Goal: Task Accomplishment & Management: Manage account settings

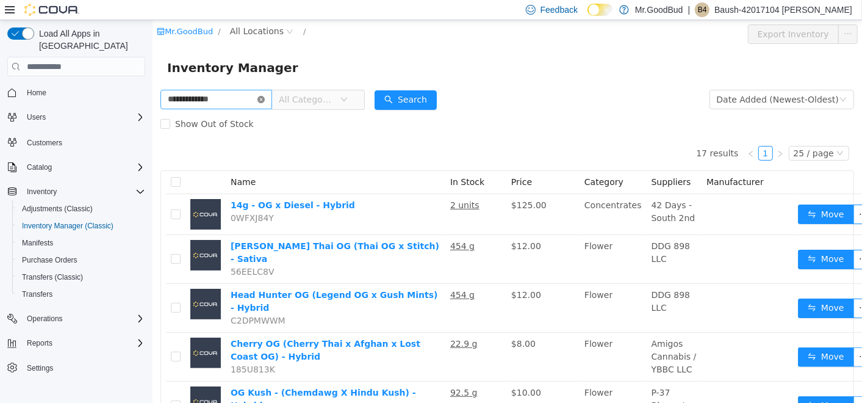
click at [264, 102] on icon "icon: close-circle" at bounding box center [260, 99] width 7 height 7
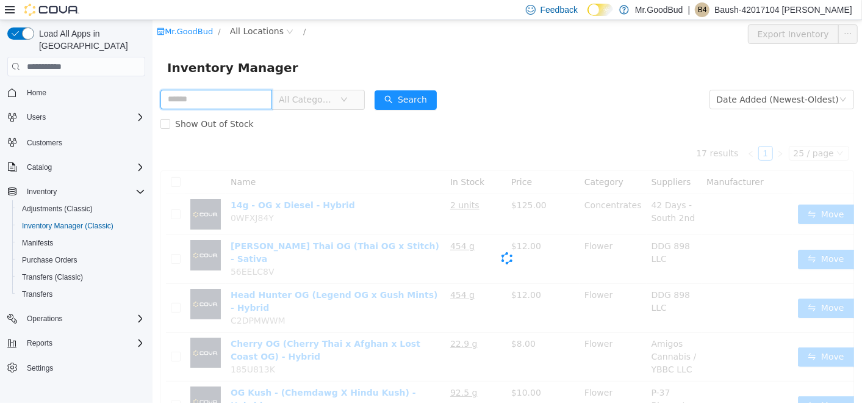
click at [246, 99] on input "text" at bounding box center [216, 100] width 112 height 20
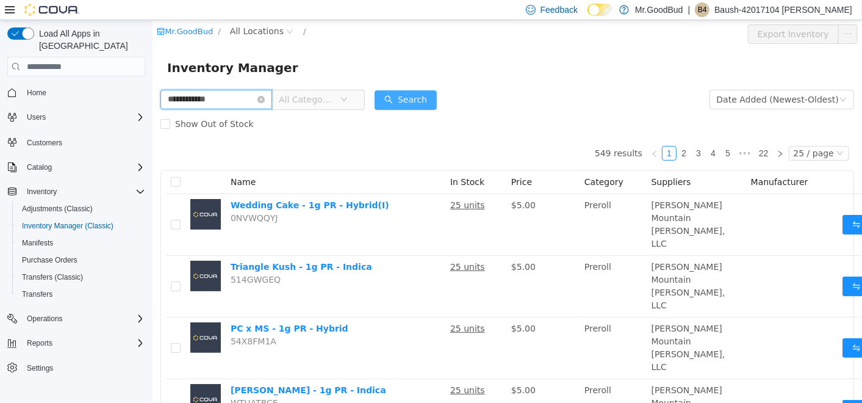
type input "**********"
click at [390, 93] on button "Search" at bounding box center [405, 100] width 62 height 20
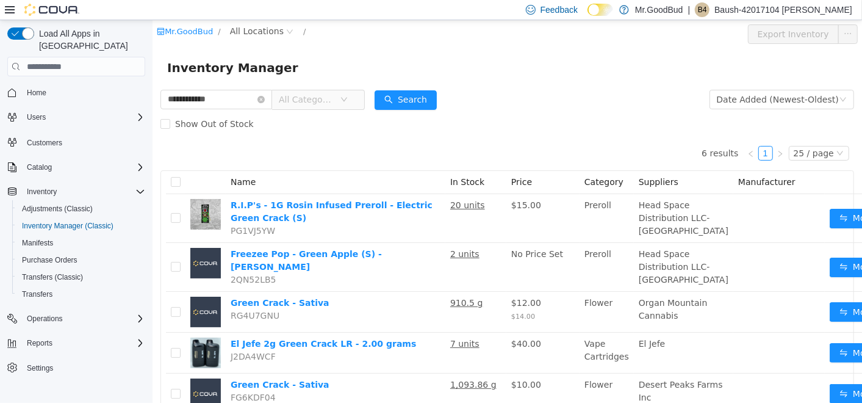
click at [347, 103] on icon "icon: down" at bounding box center [343, 99] width 7 height 7
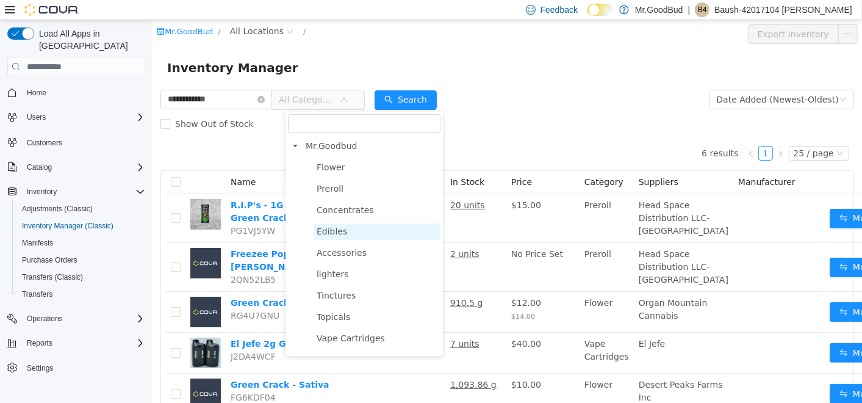
click at [350, 233] on span "Edibles" at bounding box center [376, 231] width 127 height 16
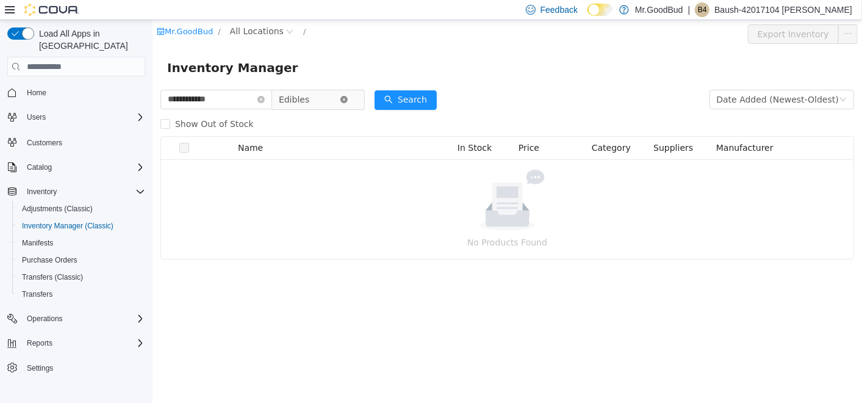
click at [347, 99] on icon "icon: close-circle" at bounding box center [343, 99] width 7 height 7
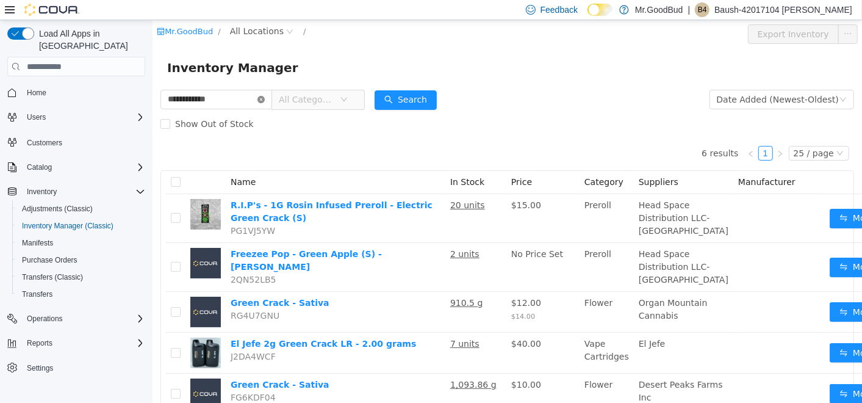
click at [264, 99] on icon "icon: close-circle" at bounding box center [260, 99] width 7 height 7
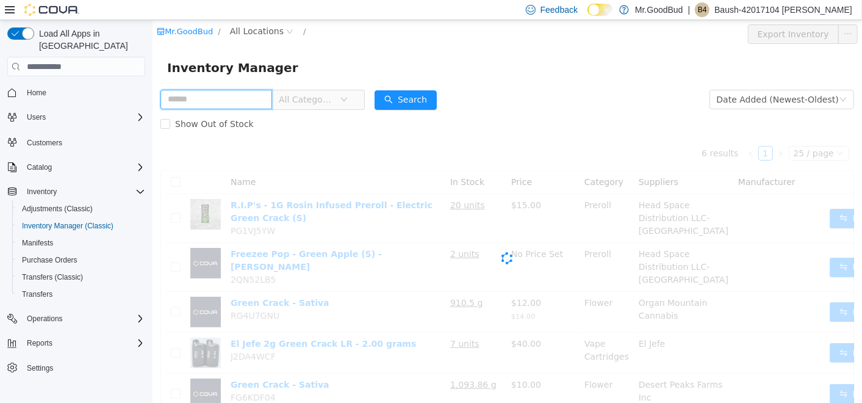
click at [250, 103] on input "text" at bounding box center [216, 100] width 112 height 20
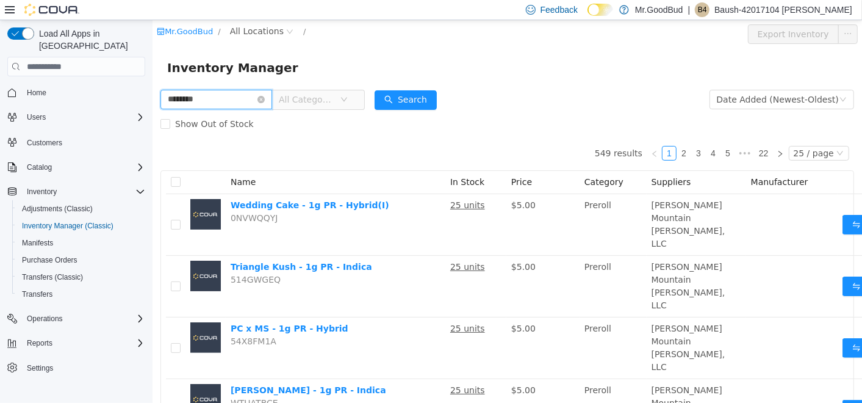
type input "********"
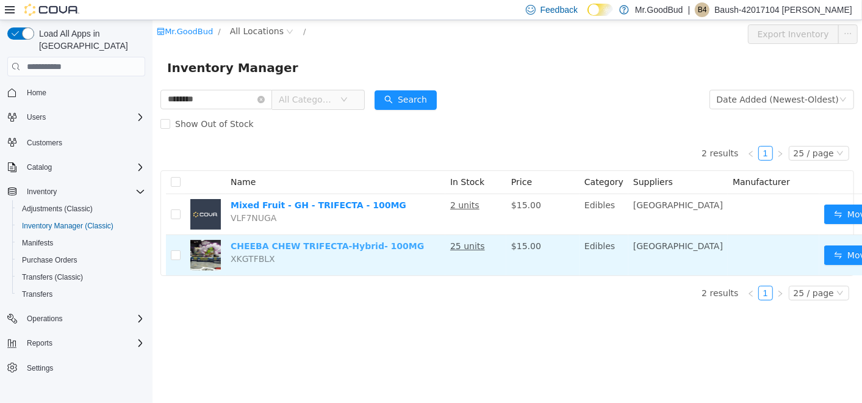
click at [350, 247] on link "CHEEBA CHEW TRIFECTA-Hybrid- 100MG" at bounding box center [326, 246] width 193 height 10
click at [824, 256] on button "Move" at bounding box center [852, 255] width 56 height 20
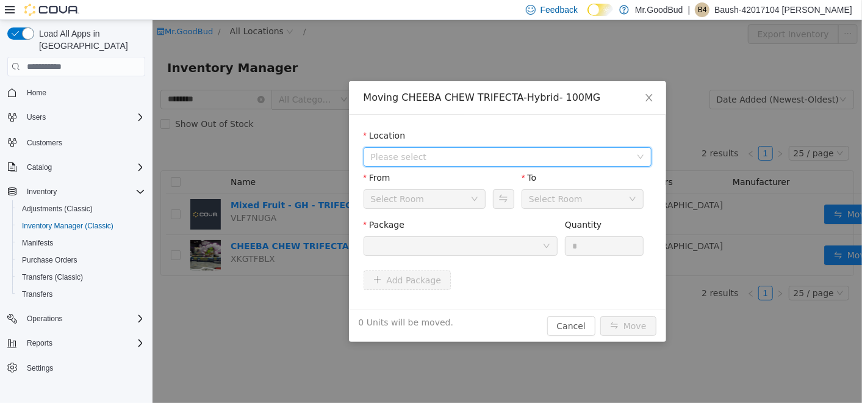
click at [523, 164] on span "Please select" at bounding box center [502, 157] width 265 height 18
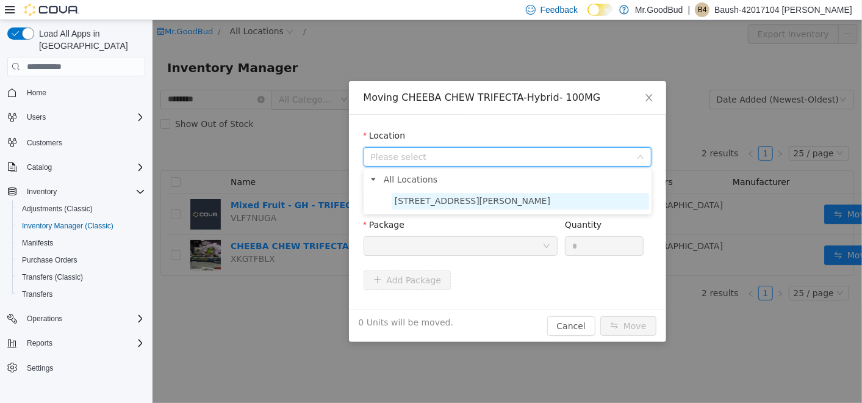
click at [514, 196] on span "[STREET_ADDRESS][PERSON_NAME]" at bounding box center [520, 201] width 258 height 16
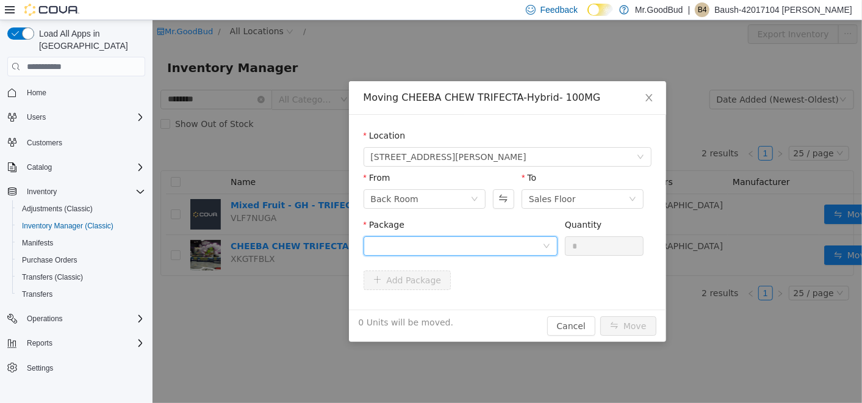
click at [501, 242] on div at bounding box center [455, 246] width 171 height 18
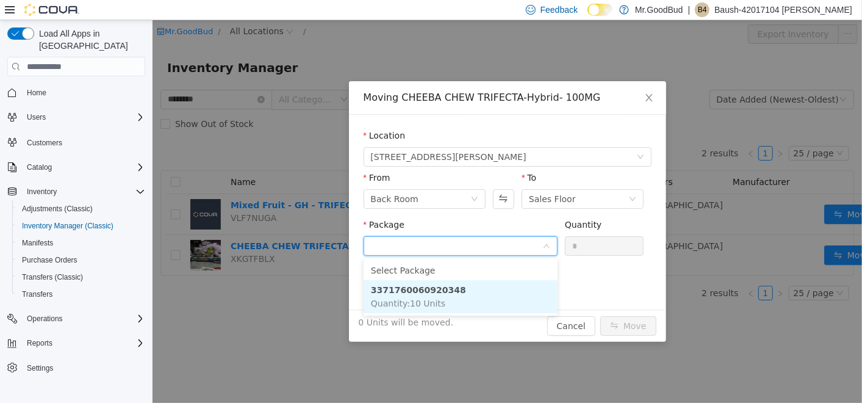
click at [486, 294] on li "3371760060920348 Quantity : 10 Units" at bounding box center [460, 296] width 194 height 33
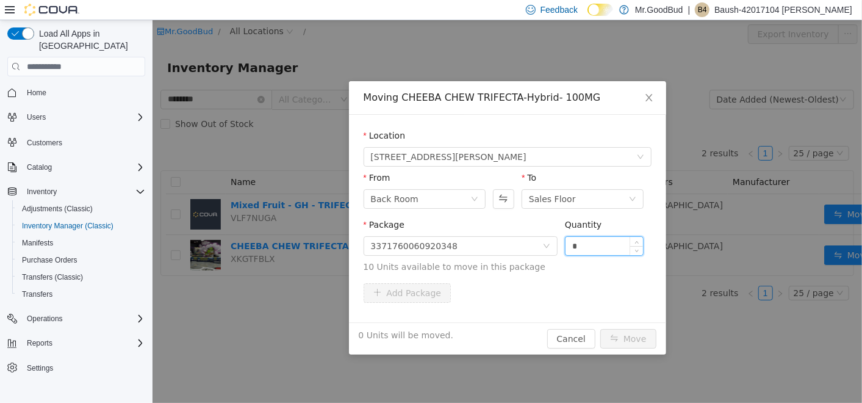
click at [602, 242] on input "*" at bounding box center [604, 246] width 78 height 18
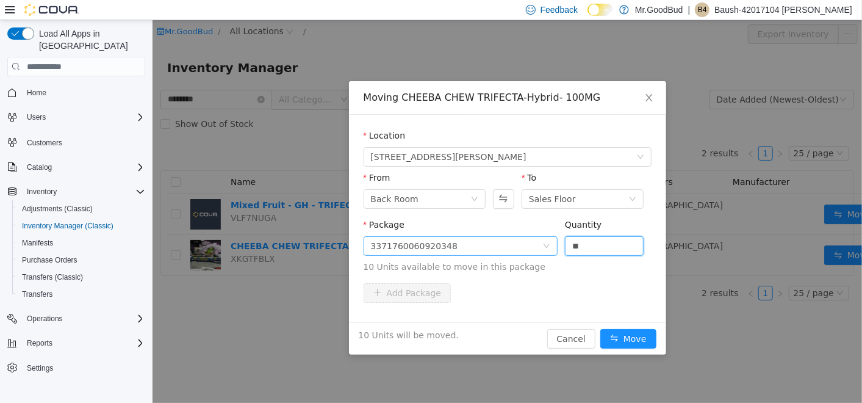
type input "**"
click at [535, 243] on div "3371760060920348" at bounding box center [455, 246] width 171 height 18
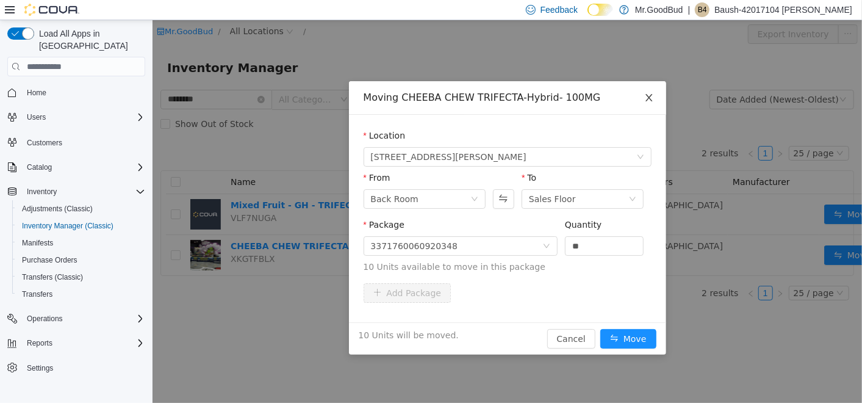
click at [649, 100] on icon "icon: close" at bounding box center [648, 97] width 7 height 7
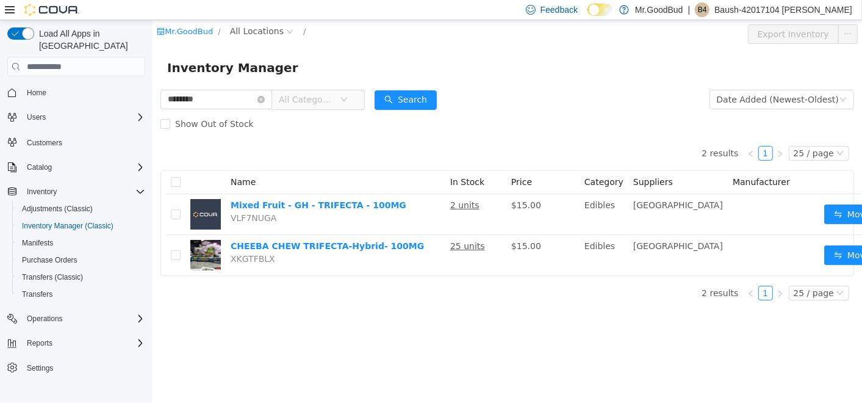
click at [416, 361] on div "Mr.GoodBud / All Locations / Export Inventory Inventory Manager ******** All Ca…" at bounding box center [507, 211] width 710 height 383
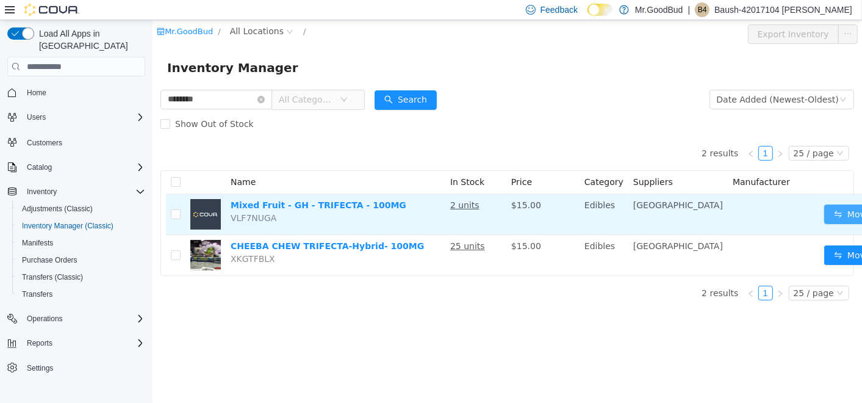
click at [824, 204] on button "Move" at bounding box center [852, 214] width 56 height 20
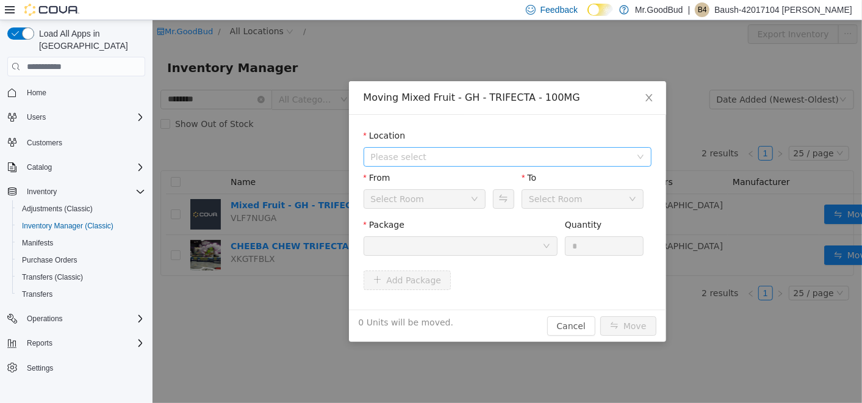
click at [564, 154] on span "Please select" at bounding box center [500, 157] width 260 height 12
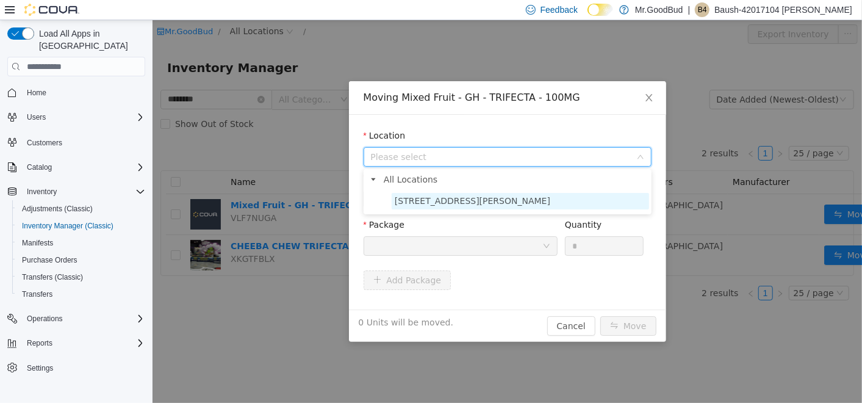
click at [537, 197] on span "[STREET_ADDRESS][PERSON_NAME]" at bounding box center [520, 201] width 258 height 16
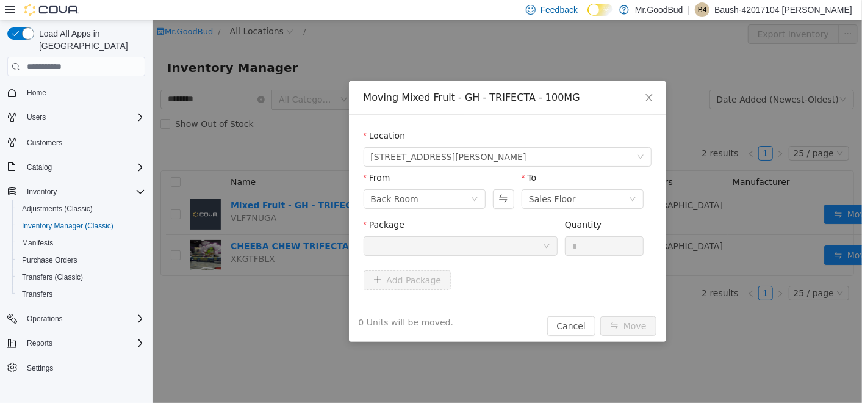
click at [529, 250] on div at bounding box center [455, 246] width 171 height 18
click at [506, 198] on button "Swap" at bounding box center [503, 199] width 21 height 20
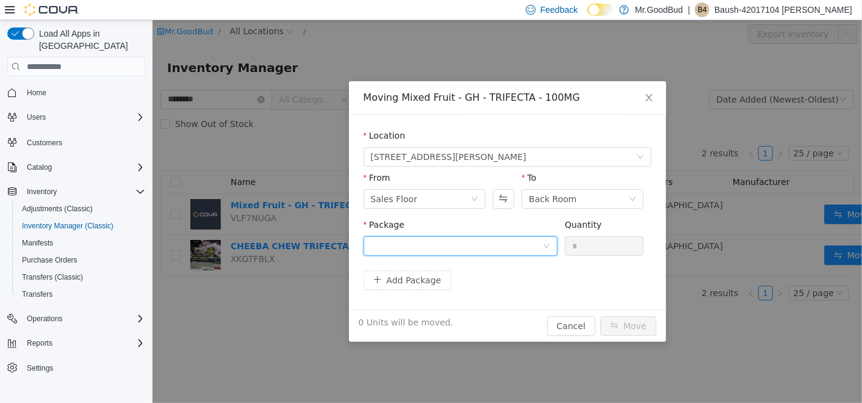
click at [518, 249] on div at bounding box center [455, 246] width 171 height 18
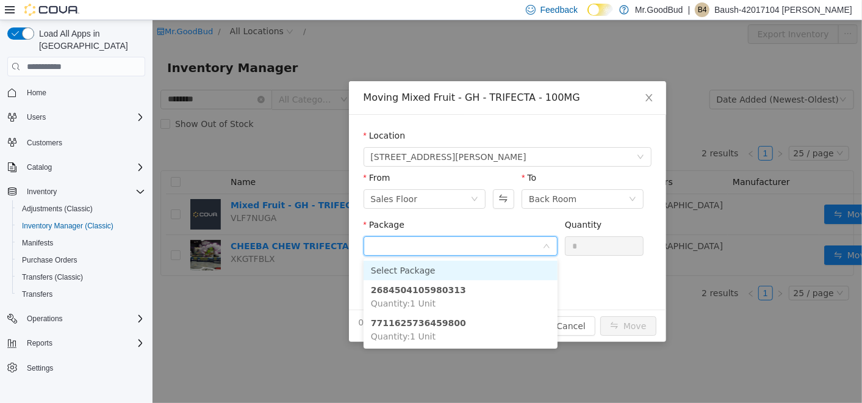
click at [518, 249] on input "Package" at bounding box center [455, 247] width 171 height 18
click at [591, 283] on form "Location 1710 Joe Harvey Blvd From Sales Floor To Back Room Package Quantity * …" at bounding box center [507, 211] width 288 height 165
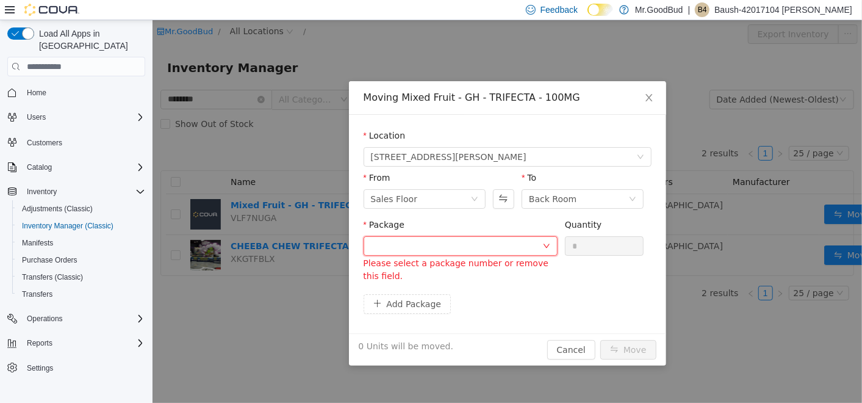
click at [522, 249] on div at bounding box center [455, 246] width 171 height 18
click at [617, 296] on div "Add Package" at bounding box center [507, 304] width 288 height 20
click at [547, 248] on icon "icon: down" at bounding box center [546, 245] width 7 height 7
click at [501, 202] on button "Swap" at bounding box center [503, 199] width 21 height 20
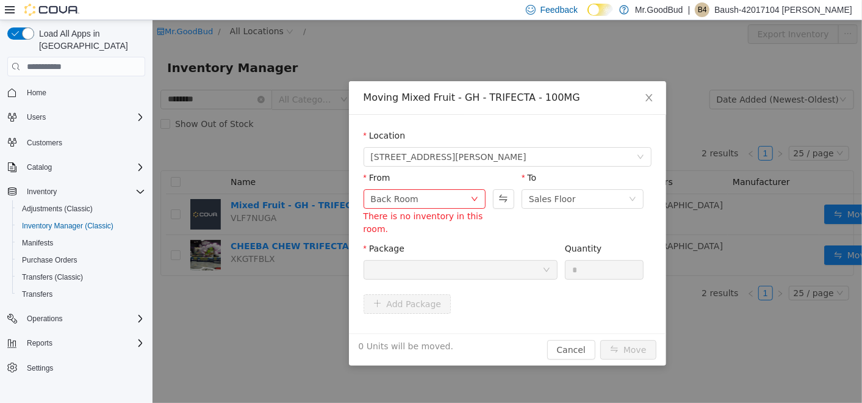
click at [521, 277] on div at bounding box center [455, 270] width 171 height 18
click at [510, 199] on button "Swap" at bounding box center [503, 199] width 21 height 20
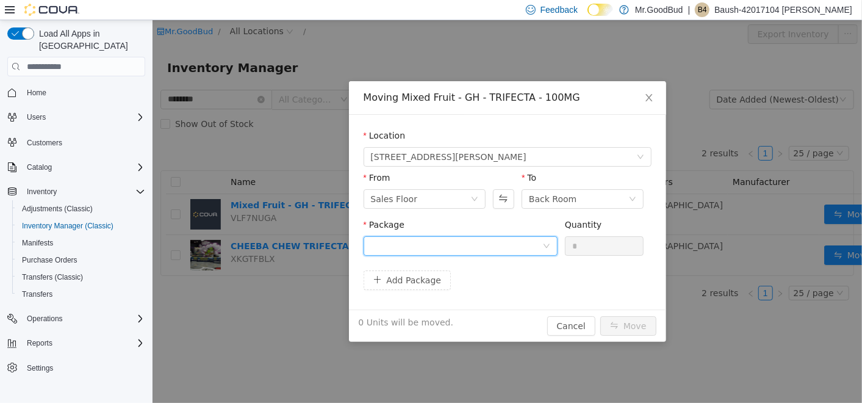
click at [552, 247] on div at bounding box center [460, 246] width 194 height 20
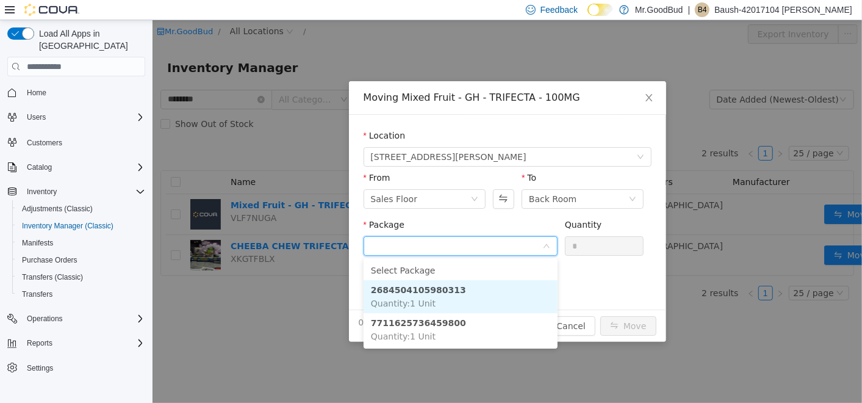
click at [446, 305] on li "2684504105980313 Quantity : 1 Unit" at bounding box center [460, 296] width 194 height 33
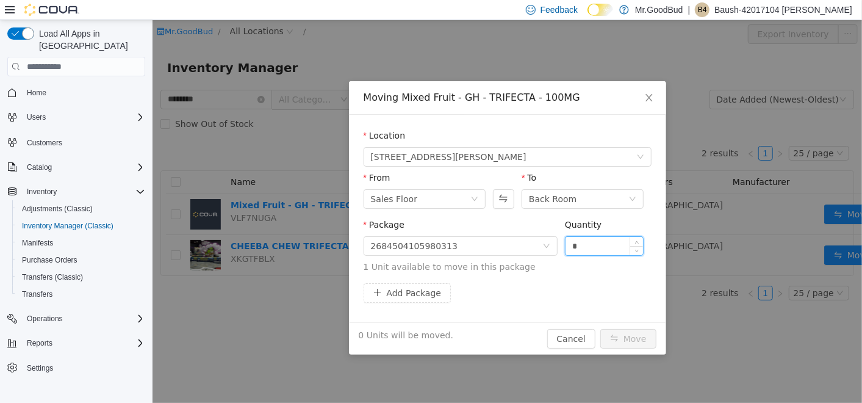
click at [590, 244] on input "*" at bounding box center [604, 246] width 78 height 18
click at [502, 199] on button "Swap" at bounding box center [503, 199] width 21 height 20
type input "*"
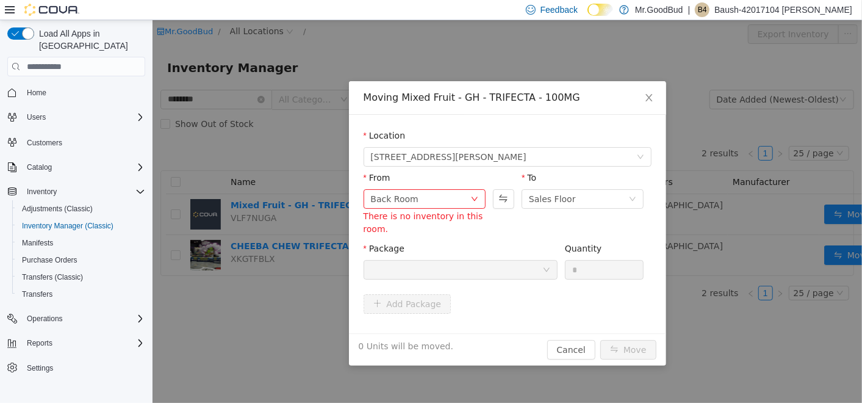
click at [533, 272] on div at bounding box center [455, 270] width 171 height 18
click at [504, 200] on button "Swap" at bounding box center [503, 199] width 21 height 20
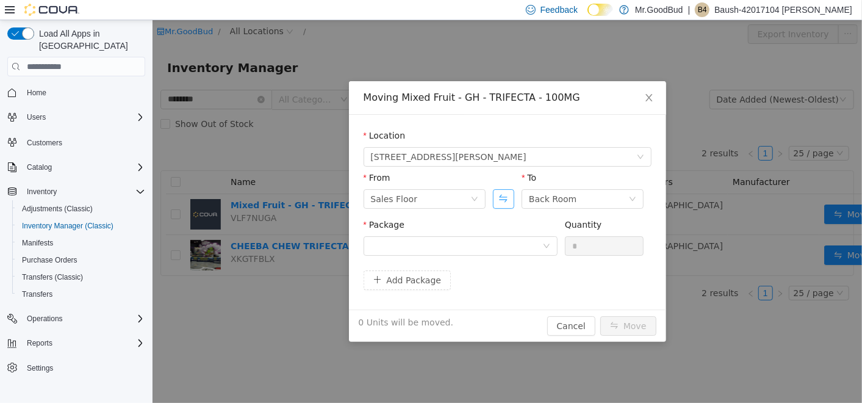
click at [504, 201] on button "Swap" at bounding box center [503, 199] width 21 height 20
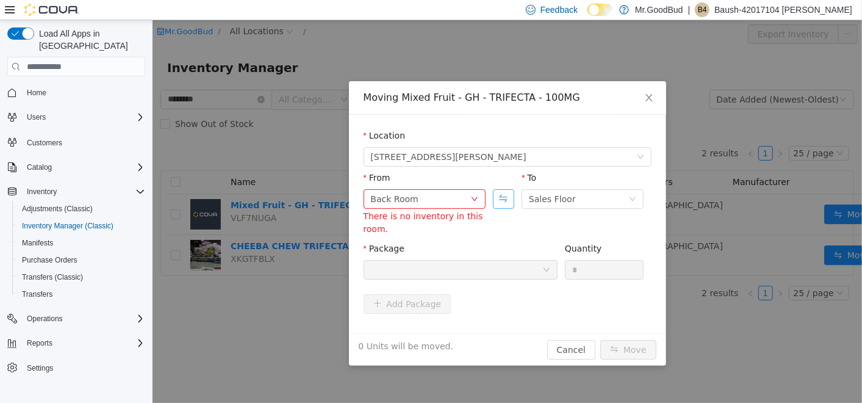
click at [504, 201] on button "Swap" at bounding box center [503, 199] width 21 height 20
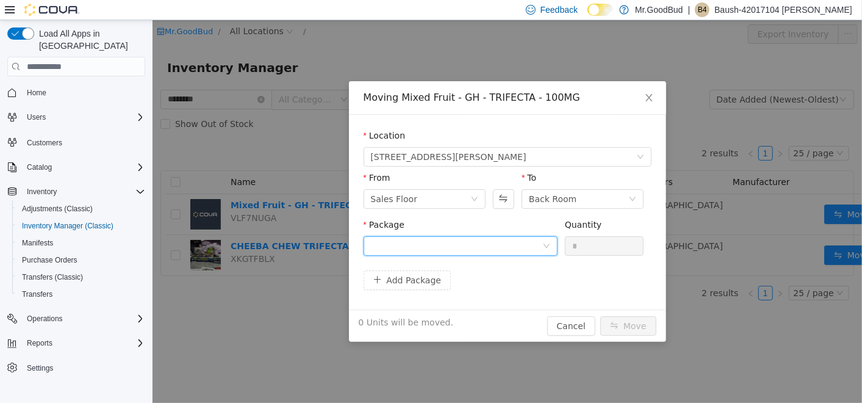
click at [539, 254] on div at bounding box center [455, 246] width 171 height 18
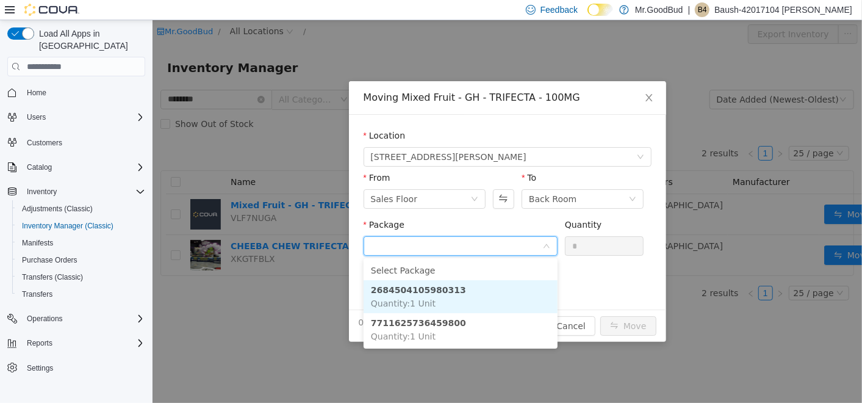
click at [515, 301] on li "2684504105980313 Quantity : 1 Unit" at bounding box center [460, 296] width 194 height 33
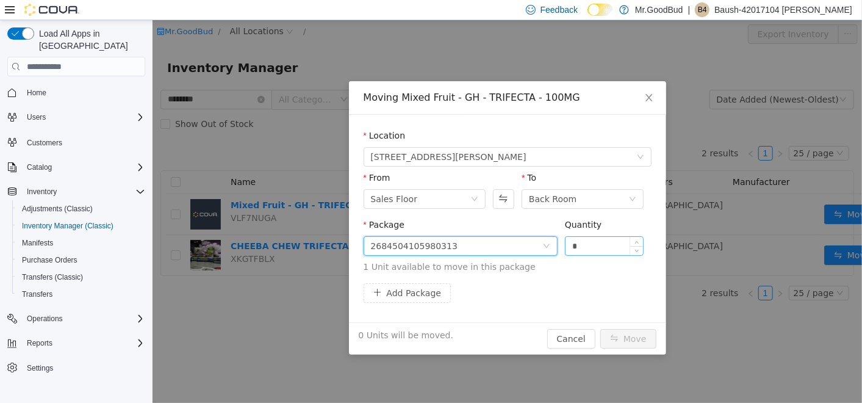
click at [610, 247] on input "*" at bounding box center [604, 246] width 78 height 18
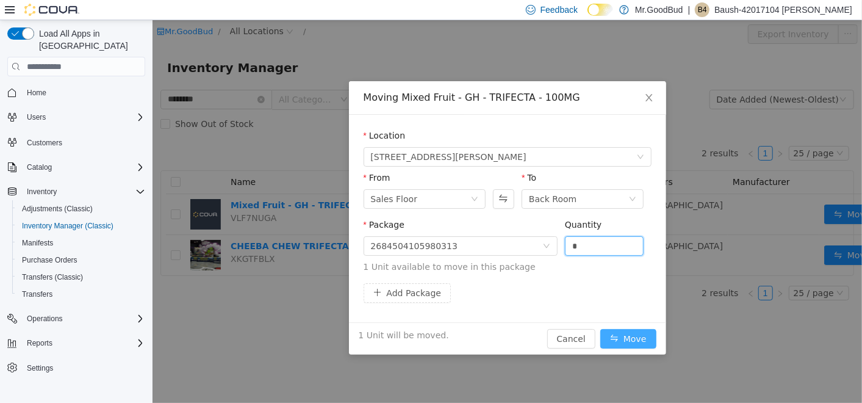
type input "*"
click at [635, 340] on button "Move" at bounding box center [628, 339] width 56 height 20
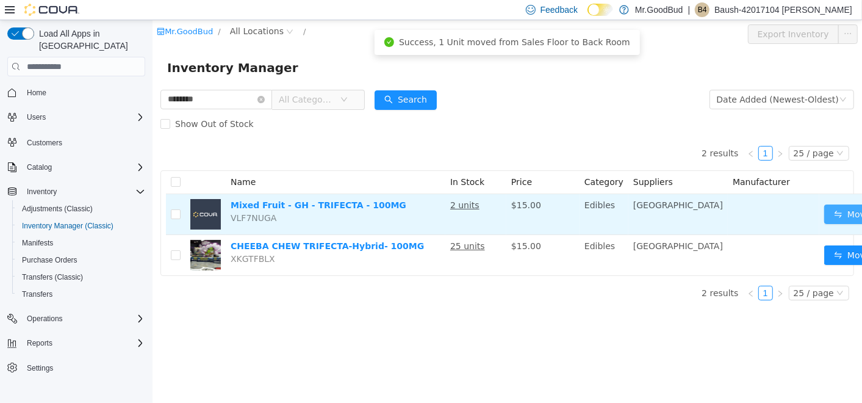
click at [824, 216] on button "Move" at bounding box center [852, 214] width 56 height 20
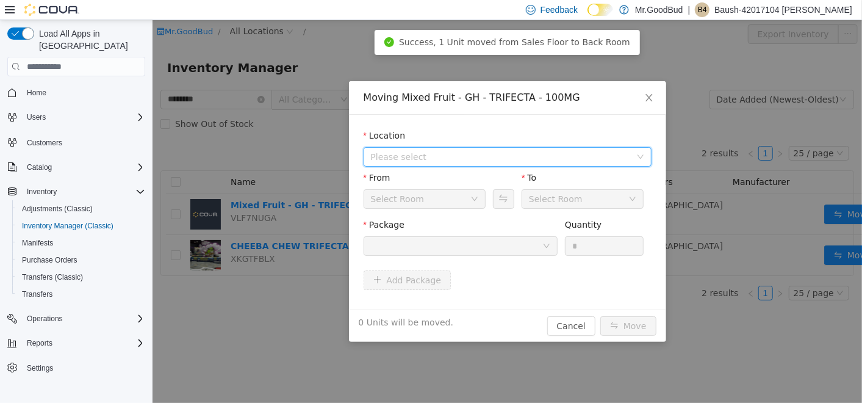
click at [492, 155] on span "Please select" at bounding box center [500, 157] width 260 height 12
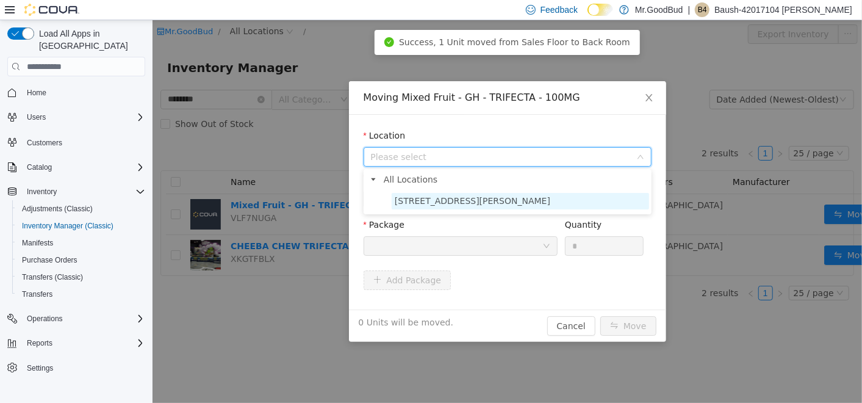
click at [496, 200] on span "[STREET_ADDRESS][PERSON_NAME]" at bounding box center [520, 201] width 258 height 16
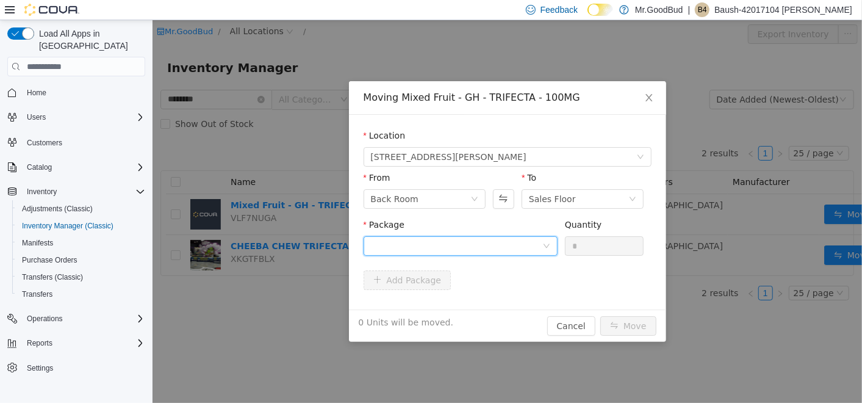
click at [533, 245] on div at bounding box center [455, 246] width 171 height 18
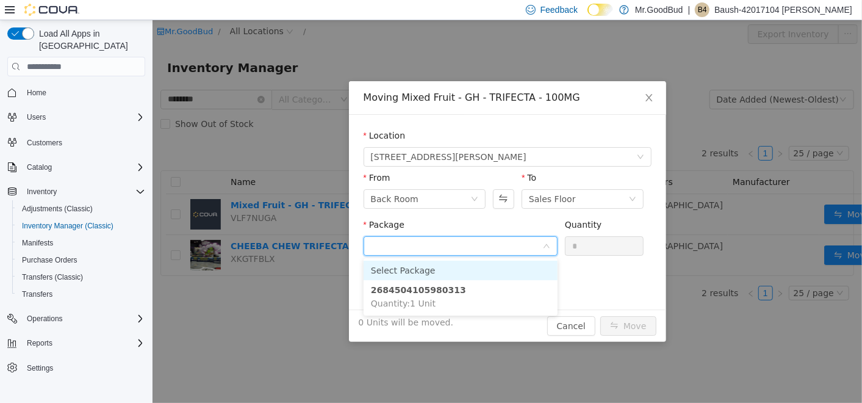
click at [533, 245] on input "Package" at bounding box center [455, 247] width 171 height 18
click at [500, 193] on button "Swap" at bounding box center [503, 199] width 21 height 20
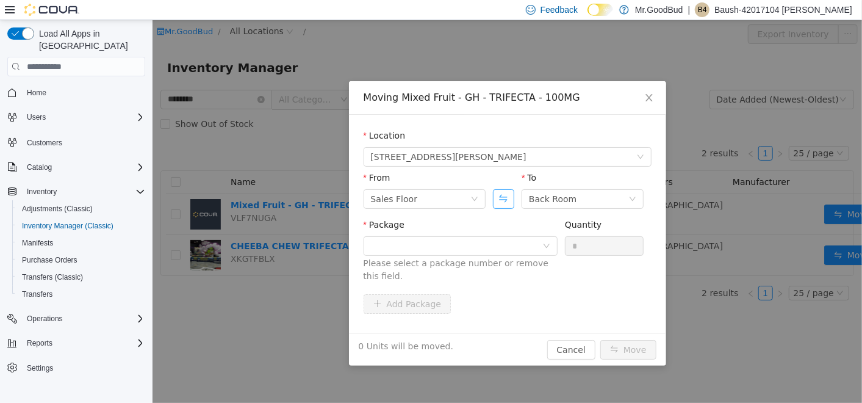
click at [500, 196] on button "Swap" at bounding box center [503, 199] width 21 height 20
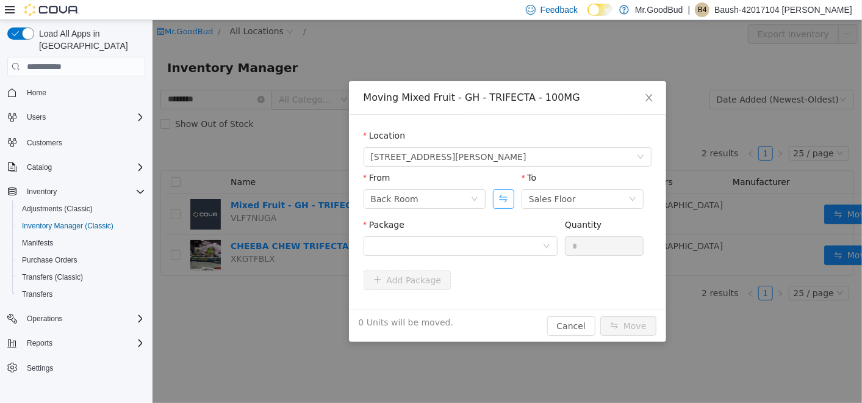
click at [500, 196] on button "Swap" at bounding box center [503, 199] width 21 height 20
click at [524, 241] on div at bounding box center [455, 246] width 171 height 18
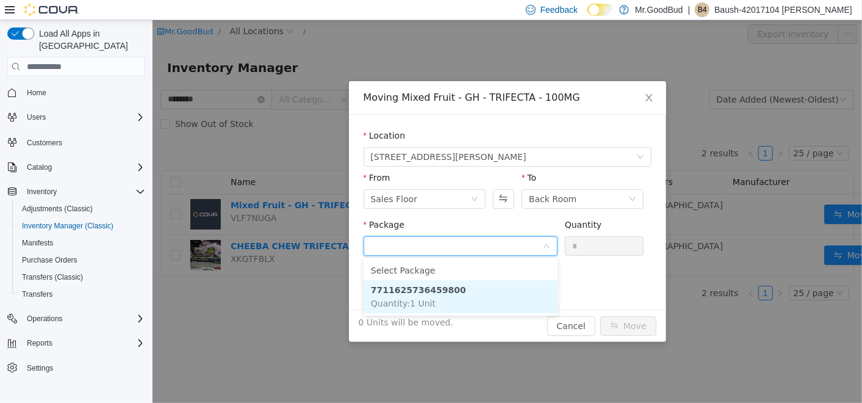
click at [515, 294] on li "7711625736459800 Quantity : 1 Unit" at bounding box center [460, 296] width 194 height 33
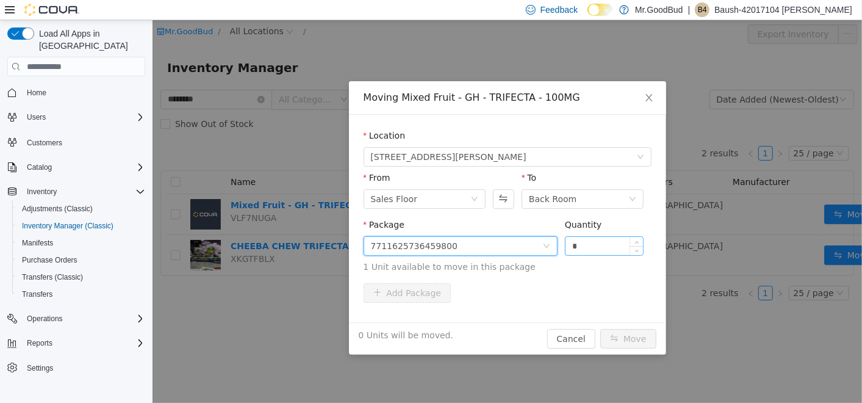
click at [601, 242] on input "*" at bounding box center [604, 246] width 78 height 18
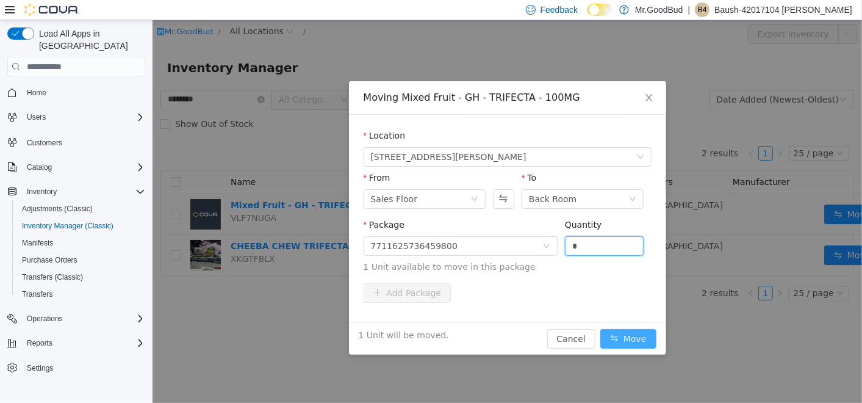
type input "*"
click at [630, 342] on button "Move" at bounding box center [628, 339] width 56 height 20
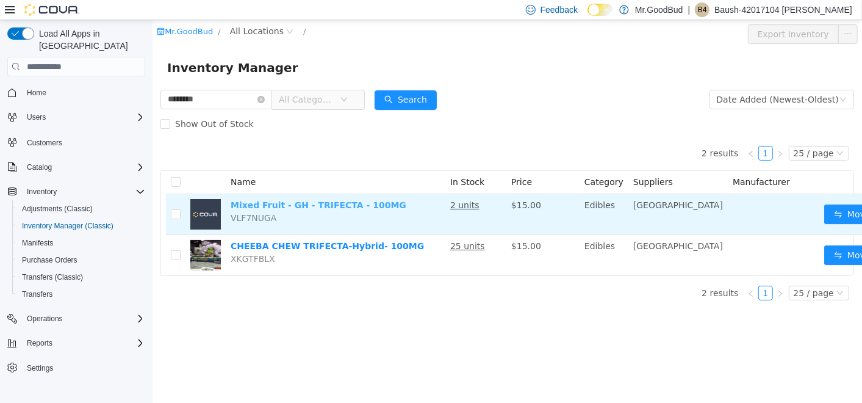
click at [358, 208] on link "Mixed Fruit - GH - TRIFECTA - 100MG" at bounding box center [318, 205] width 176 height 10
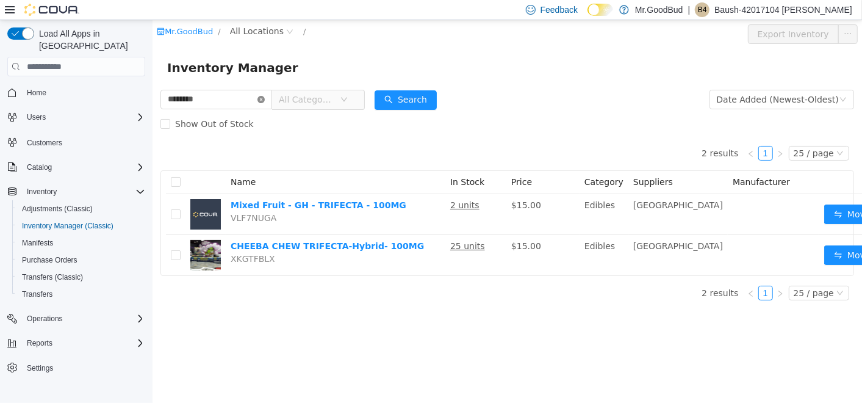
click at [264, 99] on icon "icon: close-circle" at bounding box center [260, 99] width 7 height 7
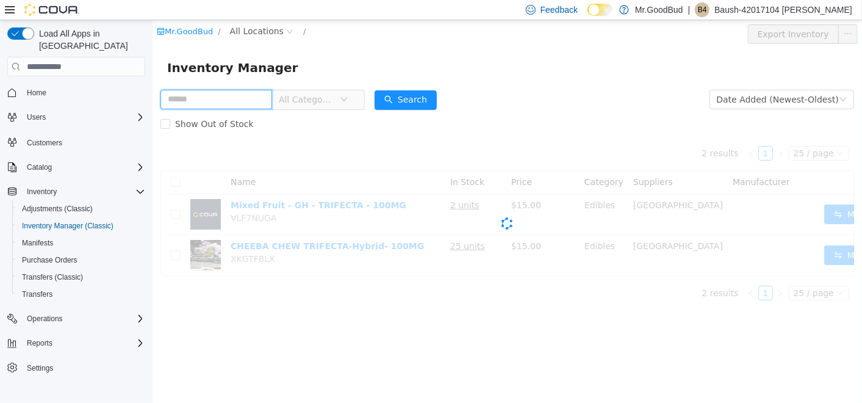
click at [256, 101] on input "text" at bounding box center [216, 100] width 112 height 20
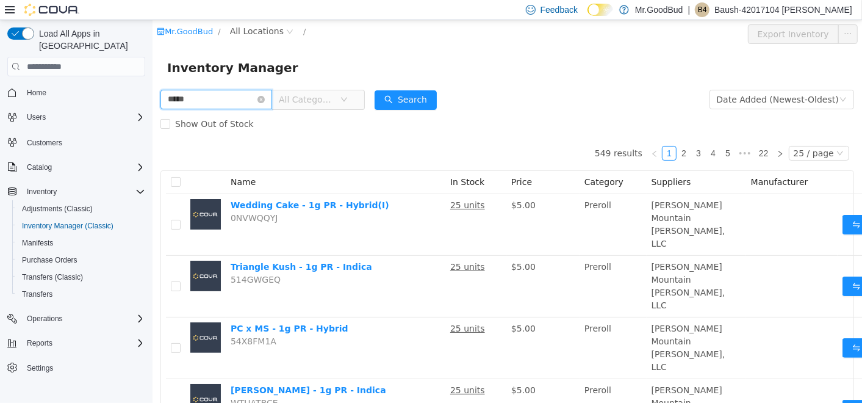
type input "**********"
click at [406, 103] on button "Search" at bounding box center [405, 100] width 62 height 20
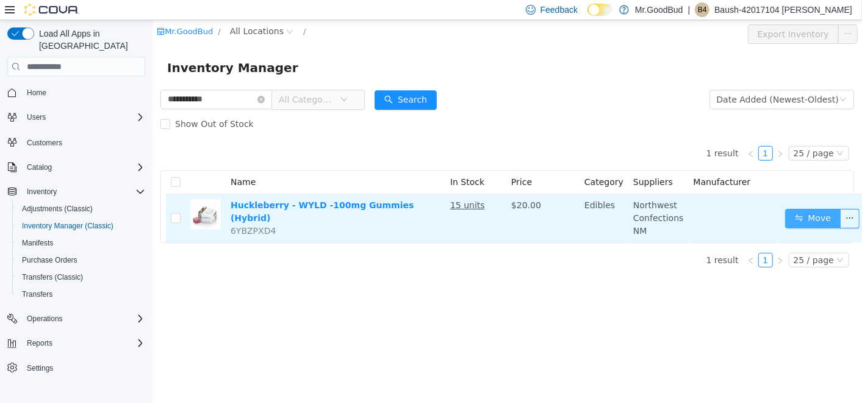
click at [805, 212] on button "Move" at bounding box center [813, 219] width 56 height 20
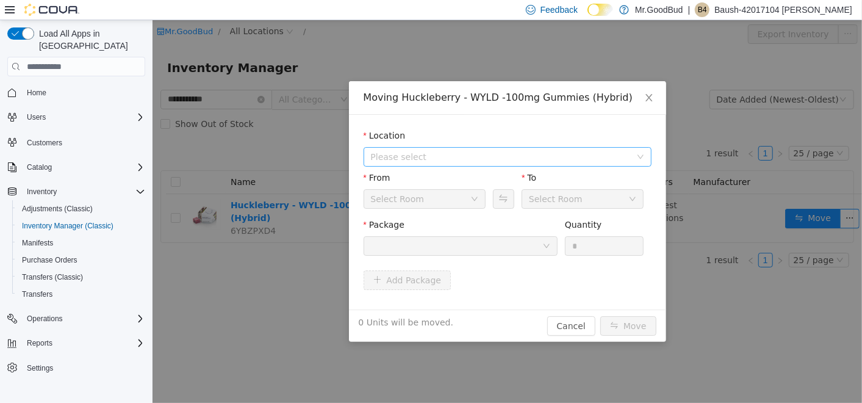
click at [541, 157] on span "Please select" at bounding box center [500, 157] width 260 height 12
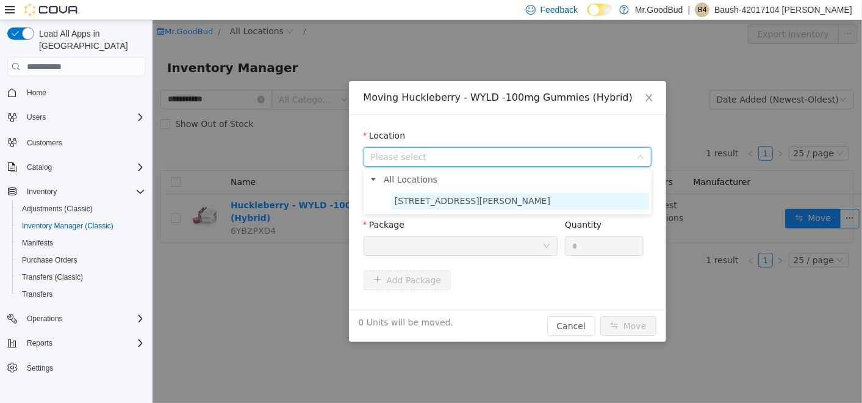
click at [519, 205] on span "[STREET_ADDRESS][PERSON_NAME]" at bounding box center [520, 201] width 258 height 16
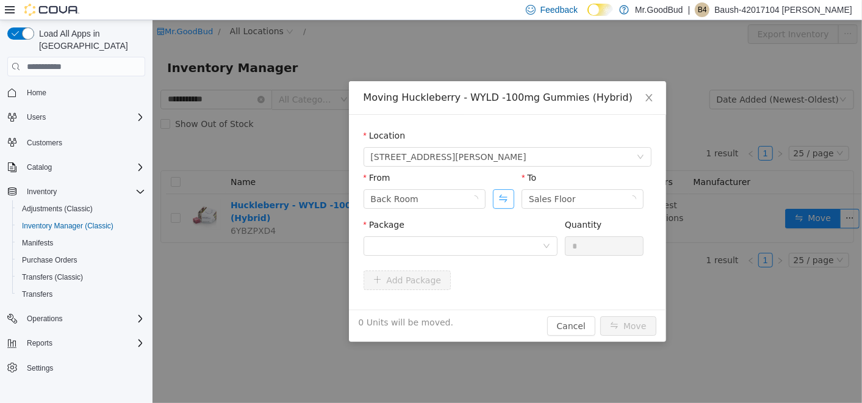
click at [501, 193] on button "Swap" at bounding box center [503, 199] width 21 height 20
click at [515, 244] on div at bounding box center [455, 246] width 171 height 18
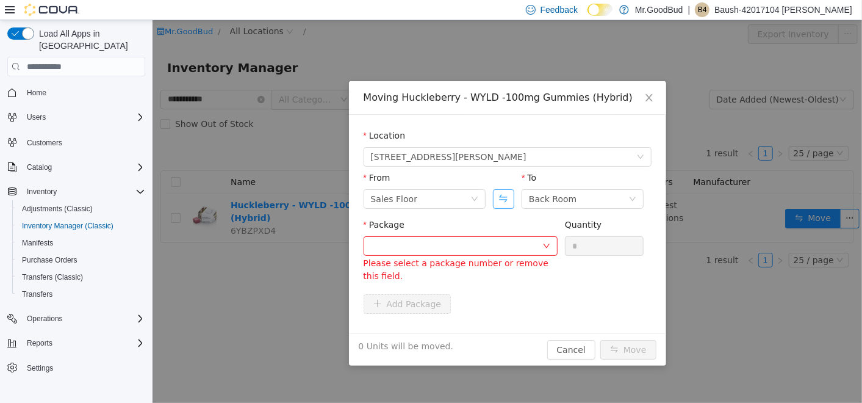
click at [505, 197] on button "Swap" at bounding box center [503, 199] width 21 height 20
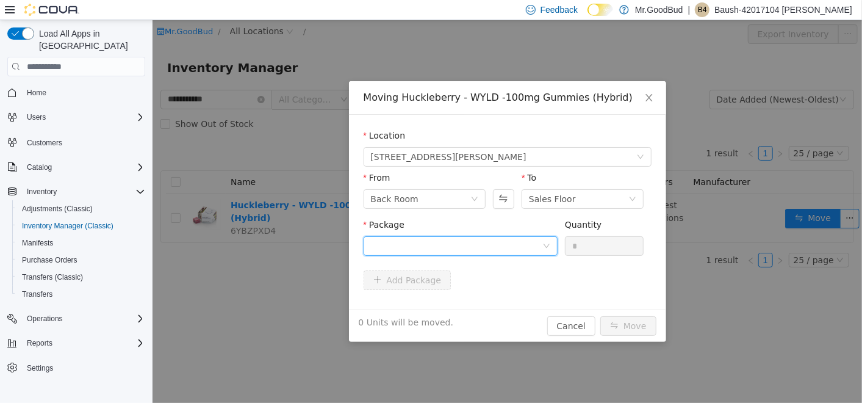
click at [512, 244] on div at bounding box center [455, 246] width 171 height 18
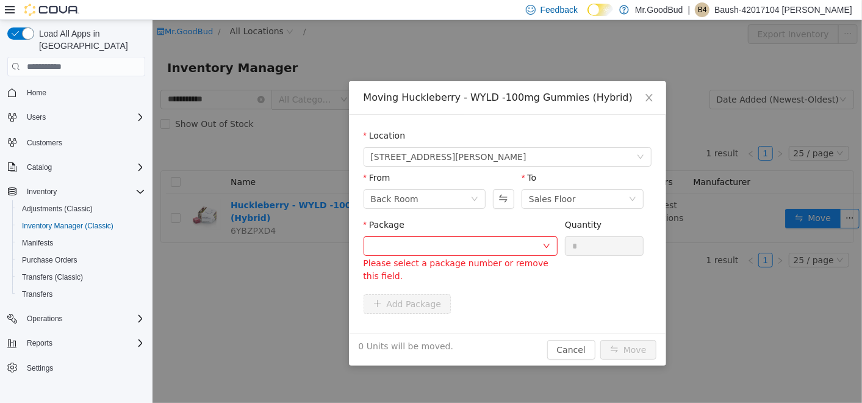
click at [577, 278] on form "Location 1710 Joe Harvey Blvd From Back Room To Sales Floor Package Please sele…" at bounding box center [507, 223] width 288 height 189
click at [535, 245] on div at bounding box center [455, 246] width 171 height 18
click at [577, 273] on div "Package Please select a package number or remove this field. Quantity *" at bounding box center [507, 251] width 288 height 66
click at [531, 245] on div at bounding box center [455, 246] width 171 height 18
click at [627, 299] on div "Add Package" at bounding box center [507, 304] width 288 height 20
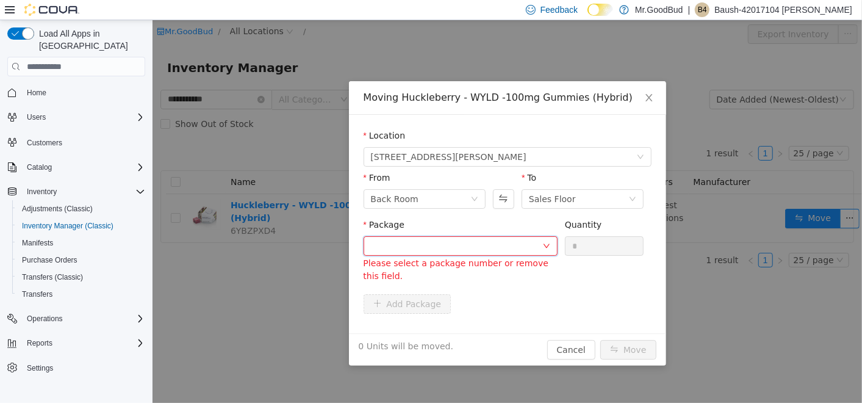
click at [545, 245] on icon "icon: down" at bounding box center [546, 246] width 6 height 4
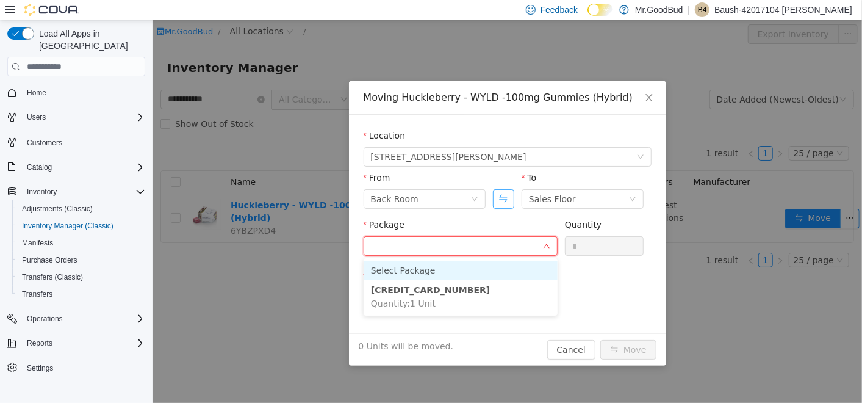
click at [502, 195] on button "Swap" at bounding box center [503, 199] width 21 height 20
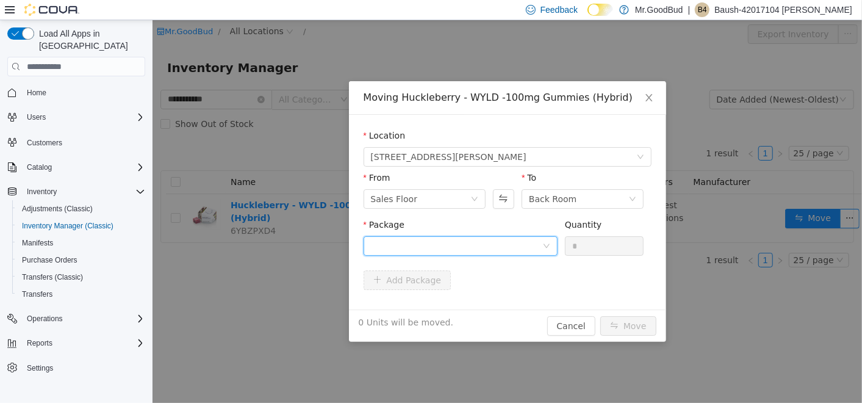
click at [525, 250] on div at bounding box center [455, 246] width 171 height 18
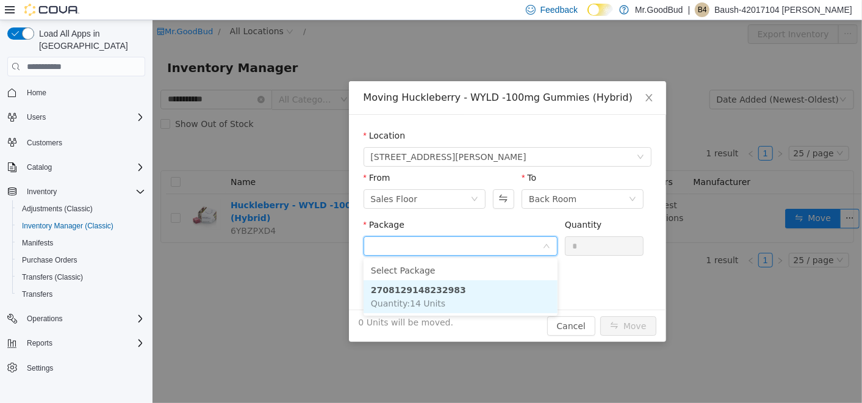
click at [477, 294] on li "2708129148232983 Quantity : 14 Units" at bounding box center [460, 296] width 194 height 33
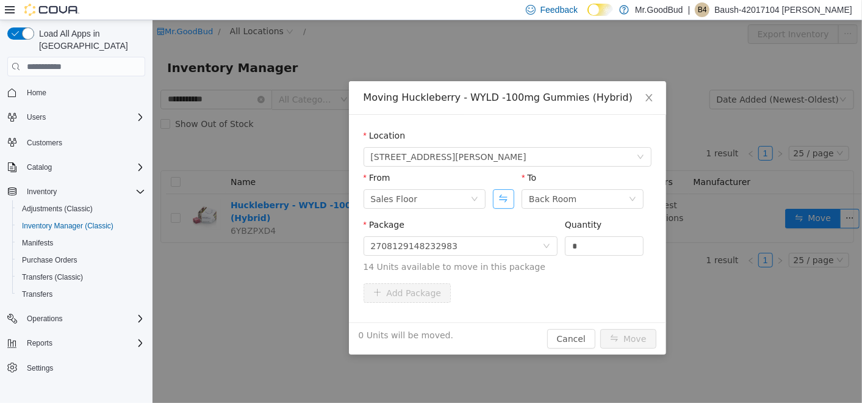
click at [504, 200] on button "Swap" at bounding box center [503, 199] width 21 height 20
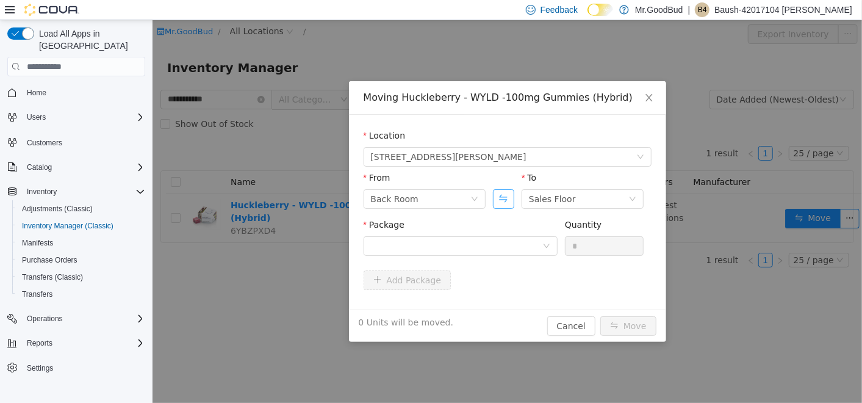
click at [504, 200] on button "Swap" at bounding box center [503, 199] width 21 height 20
click at [531, 245] on div at bounding box center [455, 246] width 171 height 18
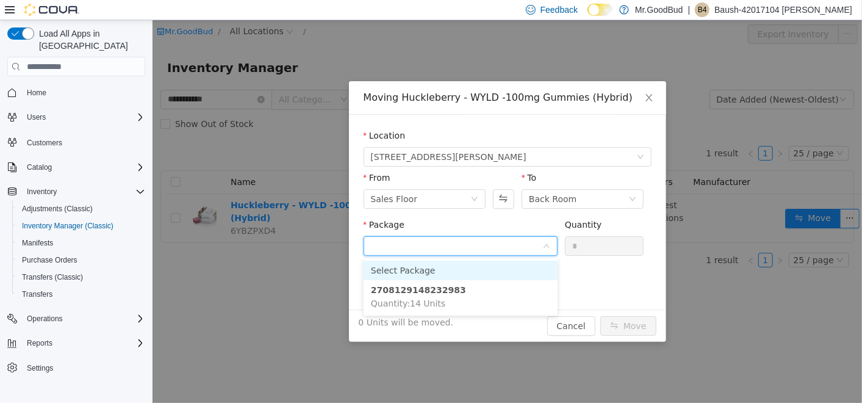
click at [531, 245] on input "Package" at bounding box center [455, 247] width 171 height 18
click at [500, 200] on button "Swap" at bounding box center [503, 199] width 21 height 20
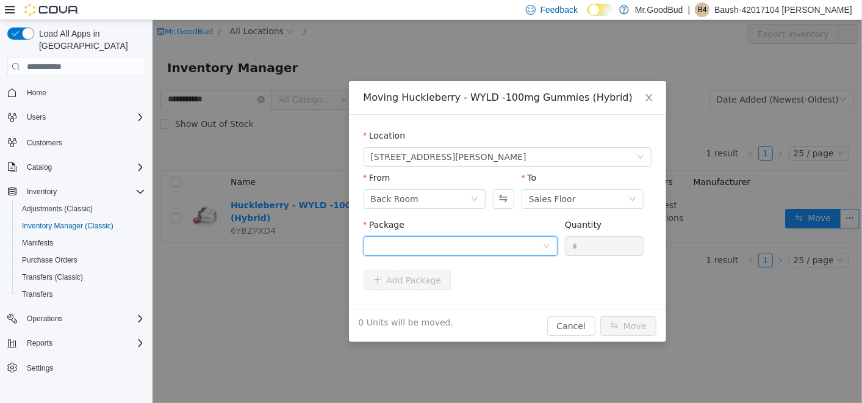
click at [527, 247] on div at bounding box center [455, 246] width 171 height 18
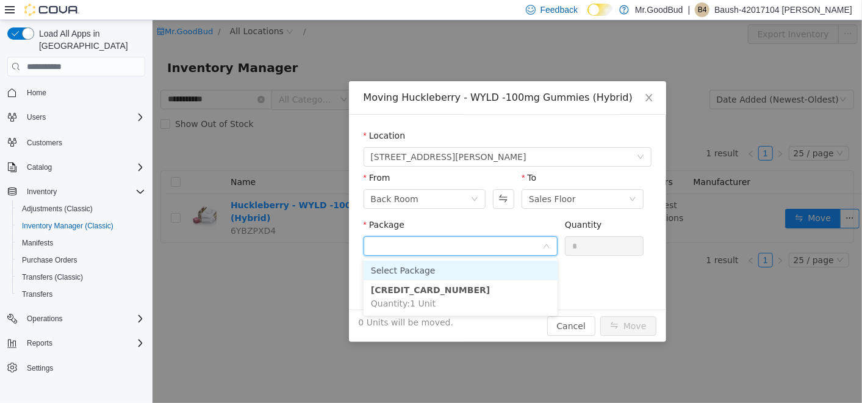
click at [527, 248] on input "Package" at bounding box center [455, 247] width 171 height 18
click at [503, 198] on button "Swap" at bounding box center [503, 199] width 21 height 20
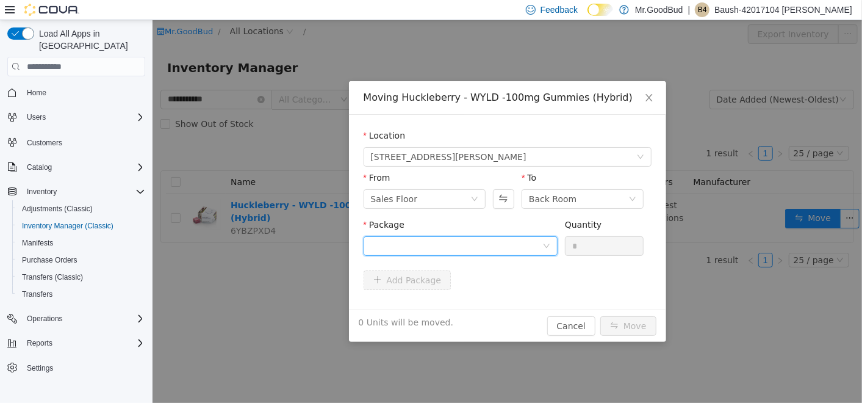
click at [522, 244] on div at bounding box center [455, 246] width 171 height 18
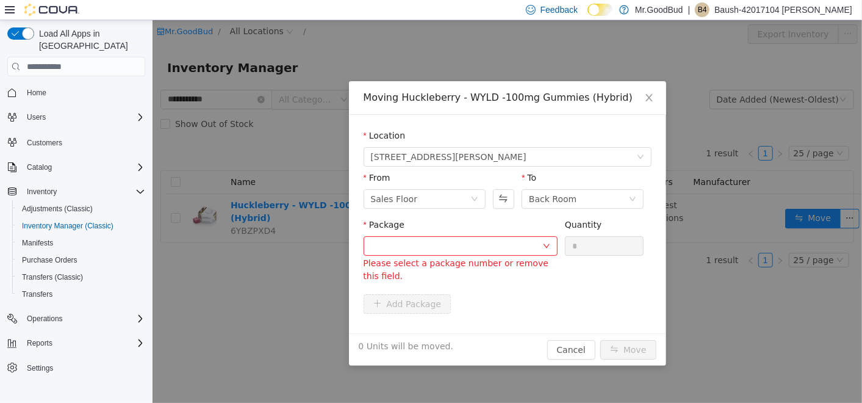
click at [586, 282] on form "Location 1710 Joe Harvey Blvd From Sales Floor To Back Room Package Please sele…" at bounding box center [507, 223] width 288 height 189
click at [554, 245] on div at bounding box center [460, 246] width 194 height 20
click at [648, 96] on icon "icon: close" at bounding box center [649, 98] width 10 height 10
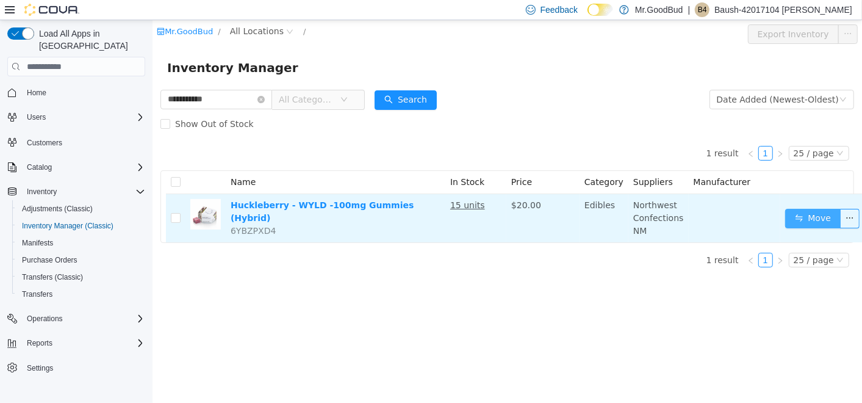
click at [785, 218] on button "Move" at bounding box center [813, 219] width 56 height 20
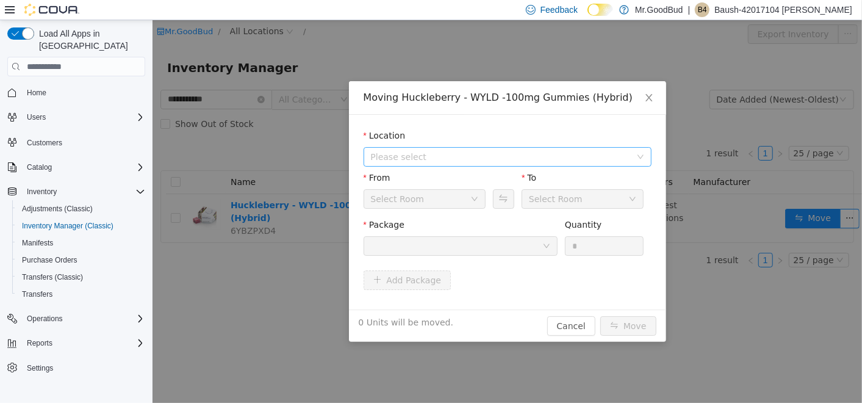
click at [598, 157] on span "Please select" at bounding box center [500, 157] width 260 height 12
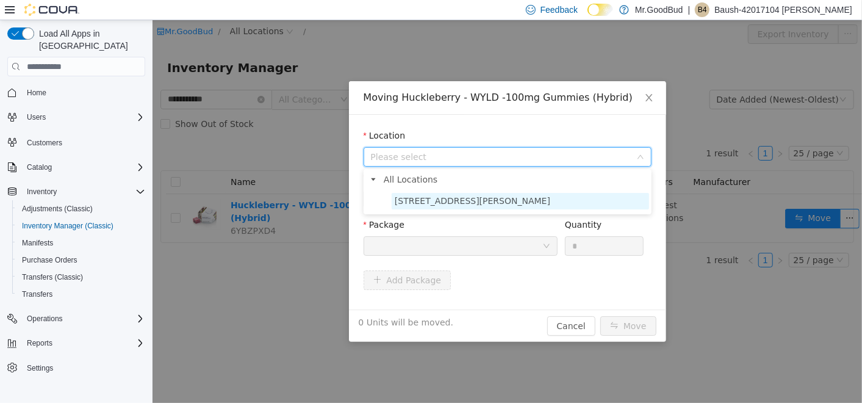
click at [575, 209] on span "[STREET_ADDRESS][PERSON_NAME]" at bounding box center [520, 201] width 258 height 16
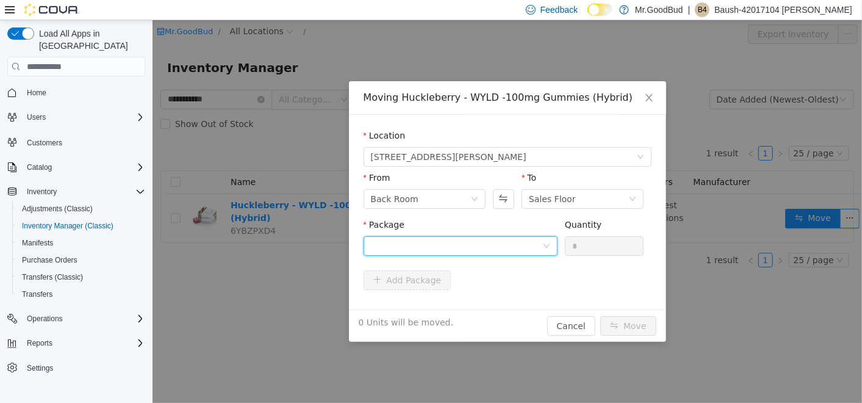
click at [521, 244] on div at bounding box center [455, 246] width 171 height 18
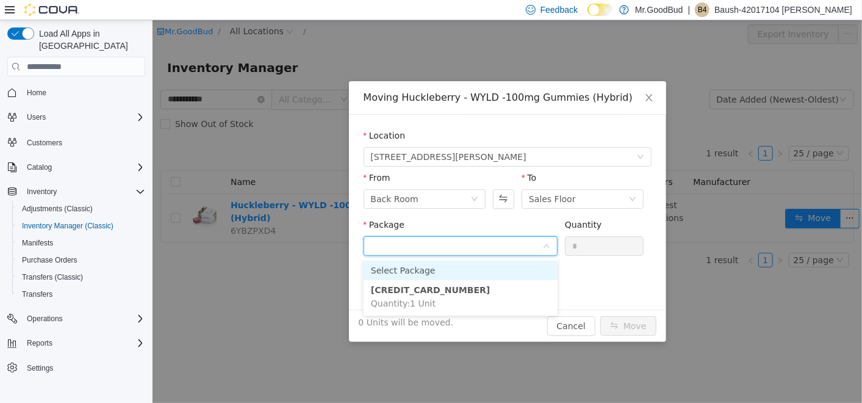
click at [521, 244] on input "Package" at bounding box center [455, 247] width 171 height 18
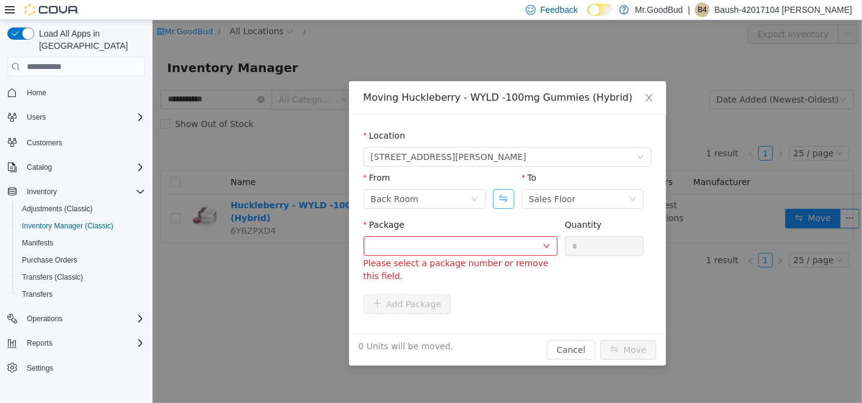
click at [501, 198] on button "Swap" at bounding box center [503, 199] width 21 height 20
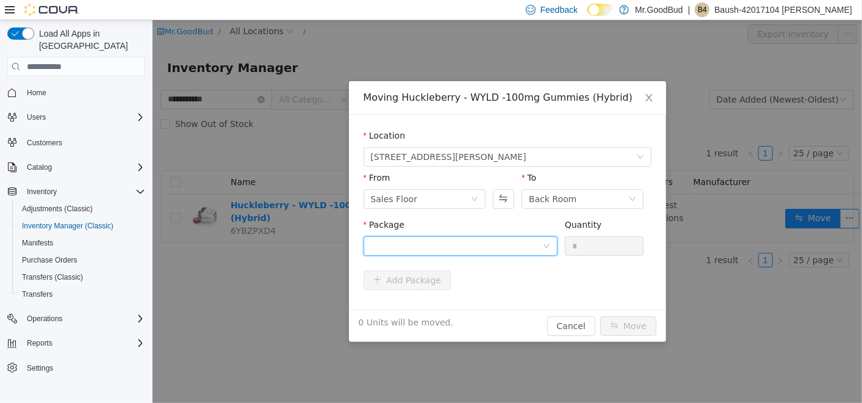
click at [535, 246] on div at bounding box center [455, 246] width 171 height 18
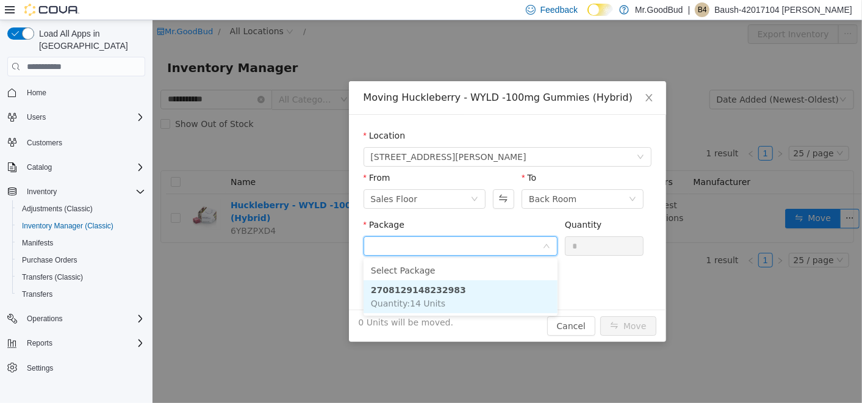
click at [521, 285] on li "2708129148232983 Quantity : 14 Units" at bounding box center [460, 296] width 194 height 33
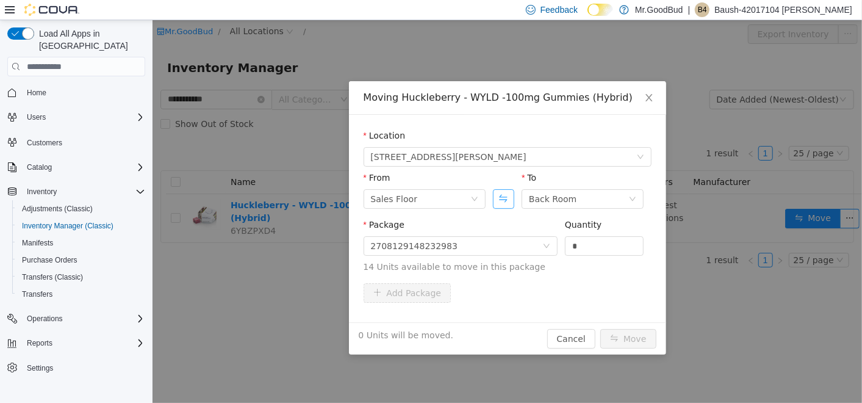
click at [507, 198] on button "Swap" at bounding box center [503, 199] width 21 height 20
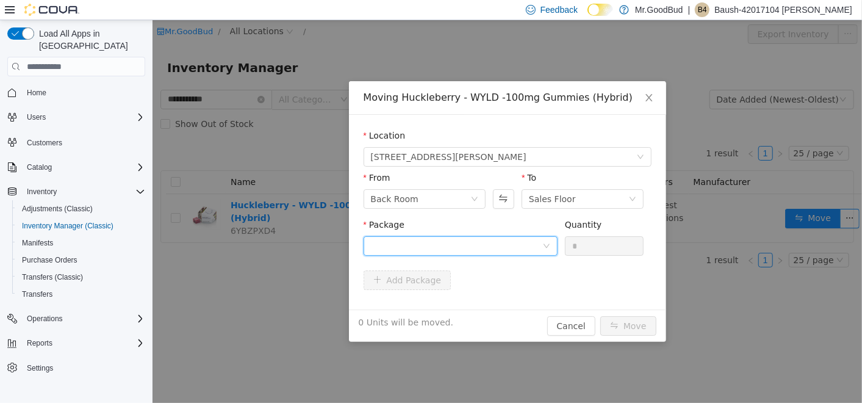
click at [536, 253] on div at bounding box center [455, 246] width 171 height 18
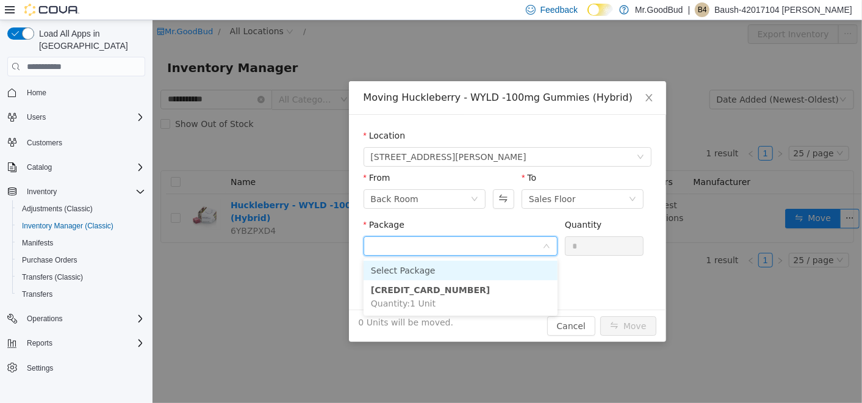
click at [536, 253] on input "Package" at bounding box center [455, 247] width 171 height 18
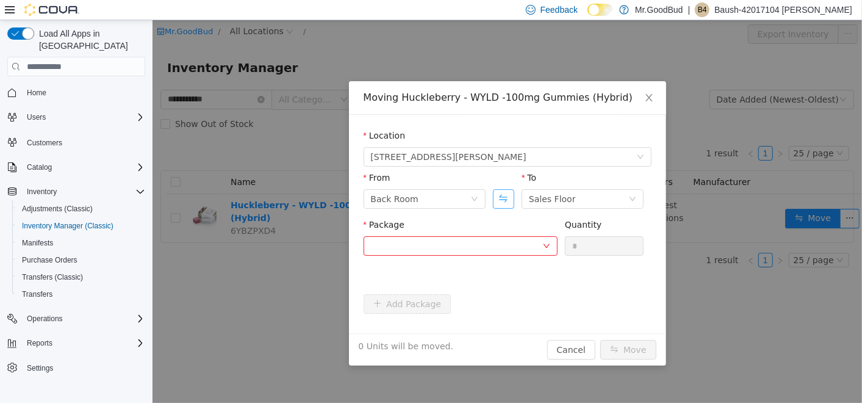
click at [503, 201] on button "Swap" at bounding box center [503, 199] width 21 height 20
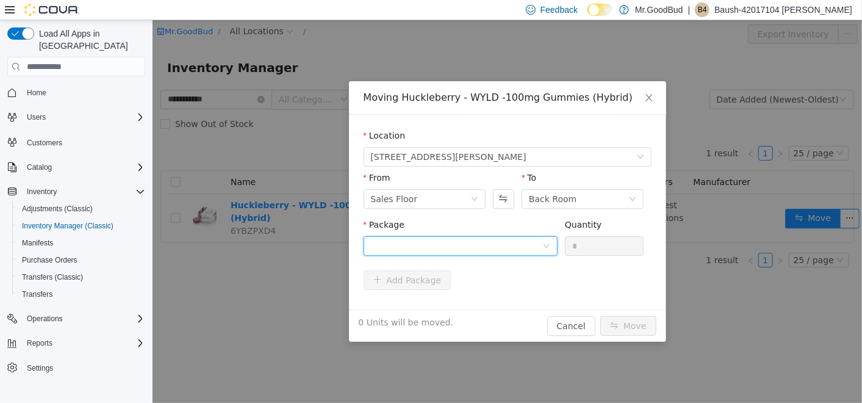
click at [483, 242] on div at bounding box center [455, 246] width 171 height 18
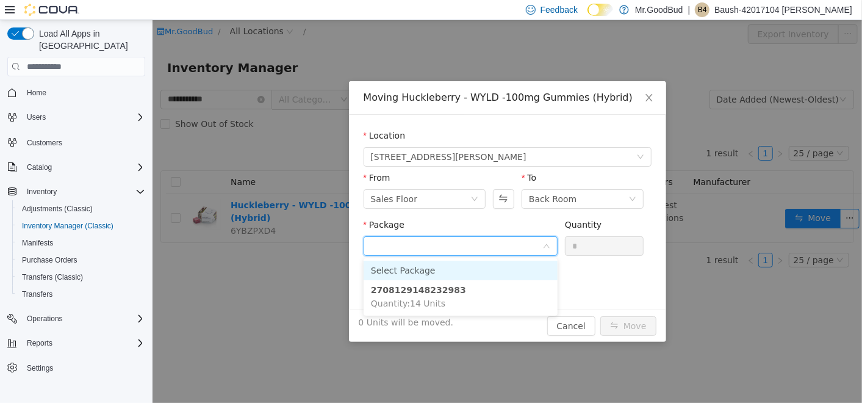
click at [483, 242] on input "Package" at bounding box center [455, 247] width 171 height 18
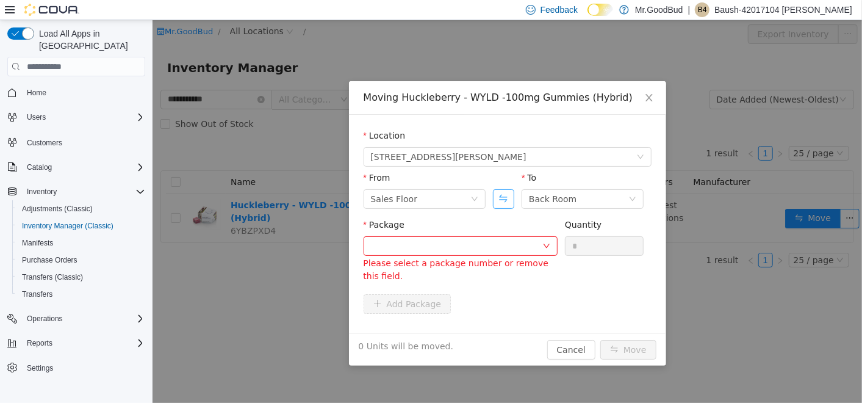
click at [499, 202] on button "Swap" at bounding box center [503, 199] width 21 height 20
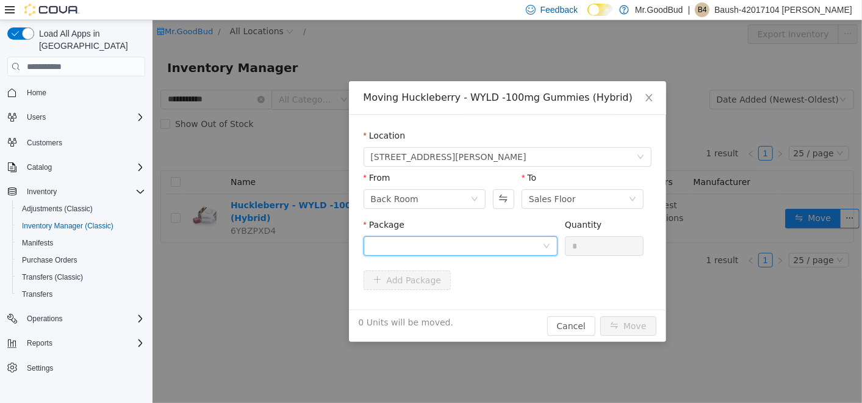
click at [524, 249] on div at bounding box center [455, 246] width 171 height 18
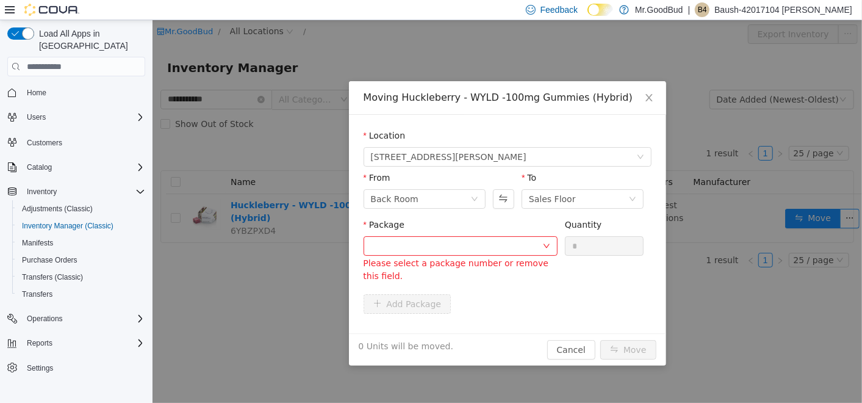
click at [626, 279] on form "Location 1710 Joe Harvey Blvd From Back Room To Sales Floor Package Please sele…" at bounding box center [507, 223] width 288 height 189
click at [648, 96] on icon "icon: close" at bounding box center [648, 97] width 7 height 7
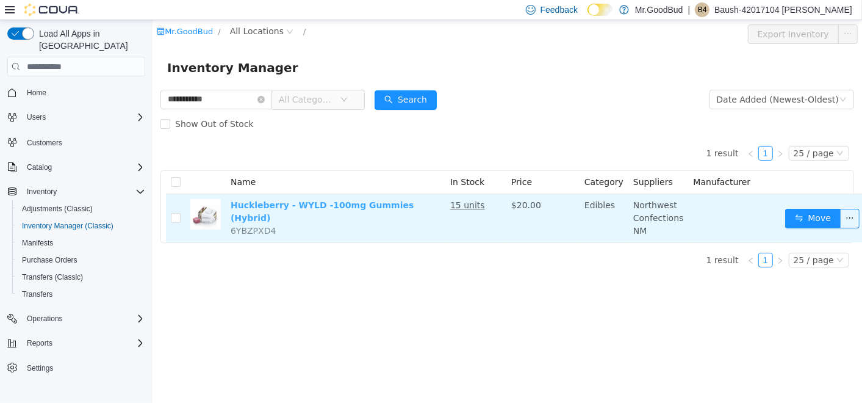
click at [400, 206] on link "Huckleberry - WYLD -100mg Gummies (Hybrid)" at bounding box center [321, 211] width 183 height 23
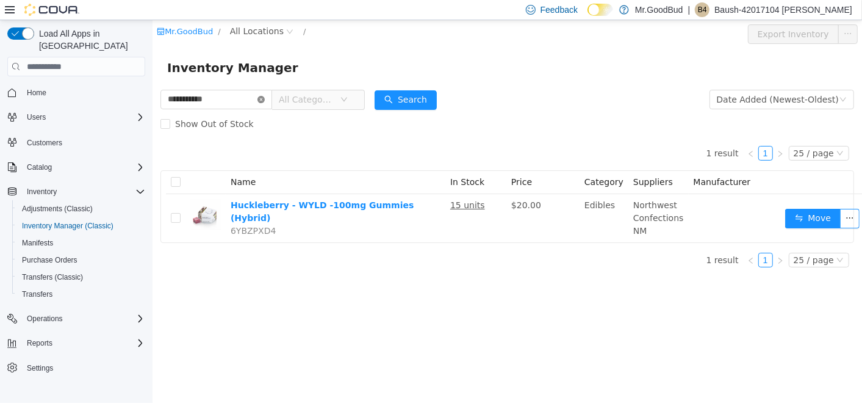
click at [264, 96] on icon "icon: close-circle" at bounding box center [260, 99] width 7 height 7
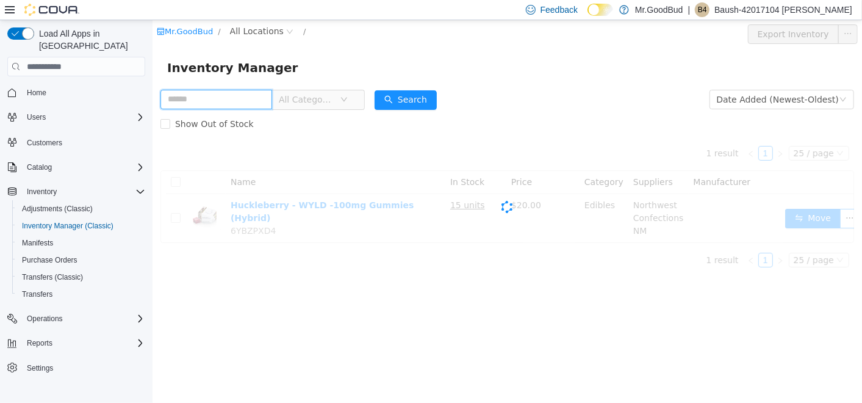
click at [247, 106] on input "text" at bounding box center [216, 100] width 112 height 20
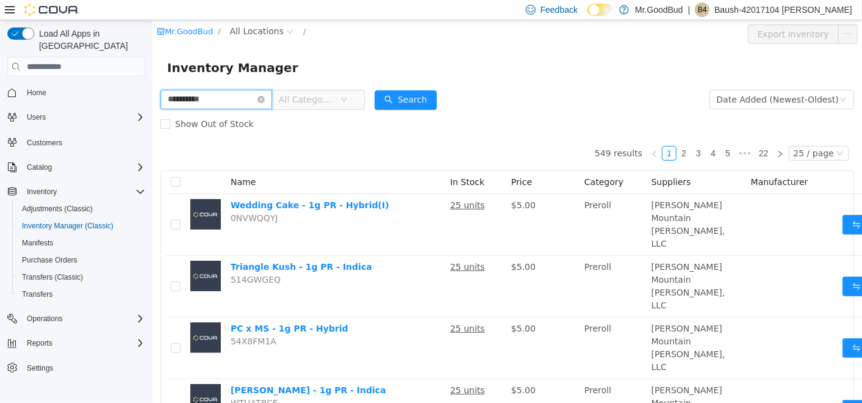
type input "**********"
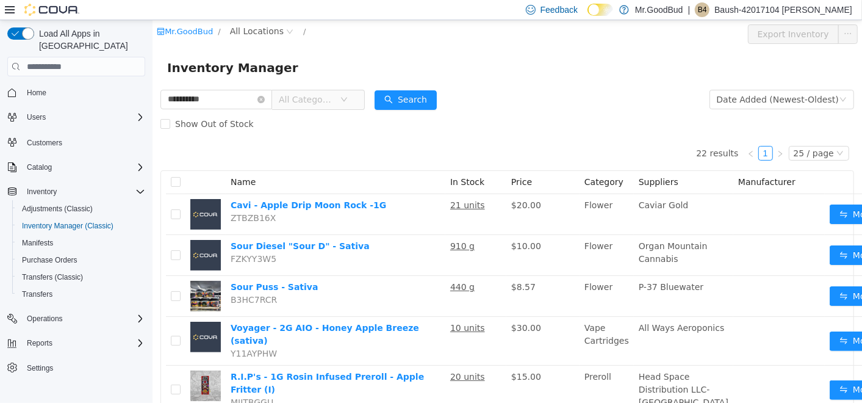
click at [355, 99] on span "All Categories" at bounding box center [313, 100] width 84 height 20
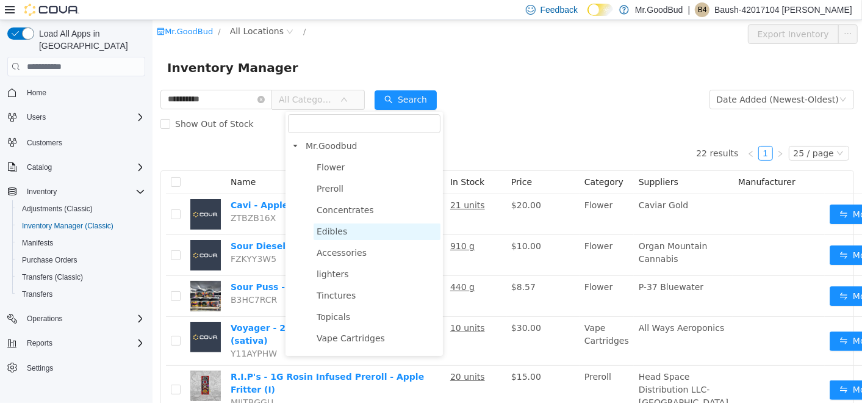
click at [351, 226] on span "Edibles" at bounding box center [376, 231] width 127 height 16
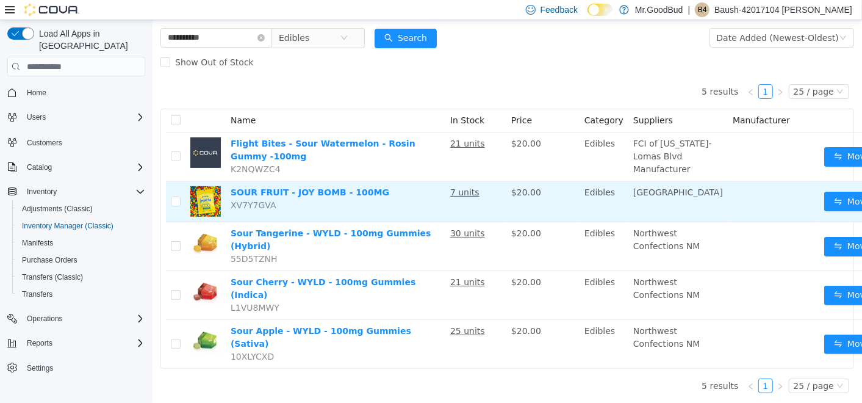
scroll to position [84, 0]
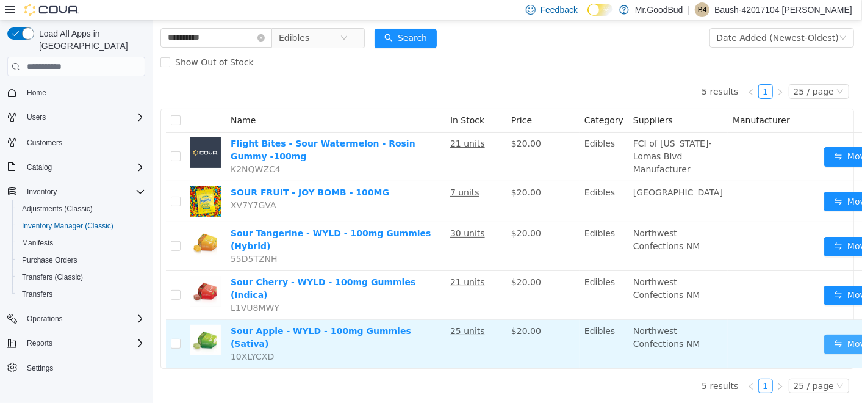
click at [824, 335] on button "Move" at bounding box center [852, 344] width 56 height 20
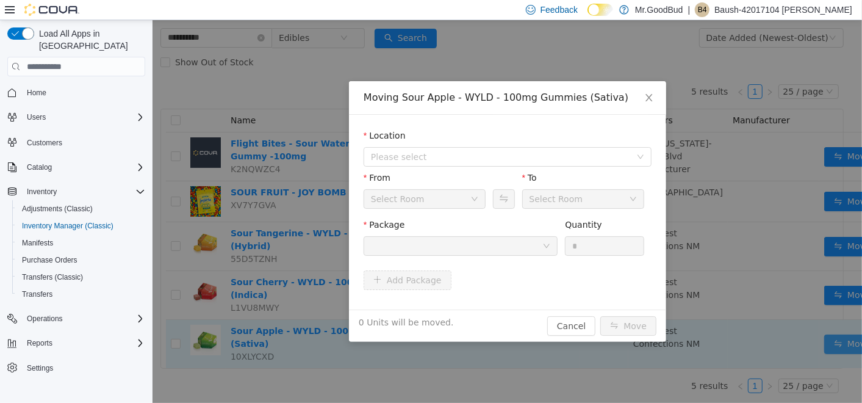
scroll to position [73, 0]
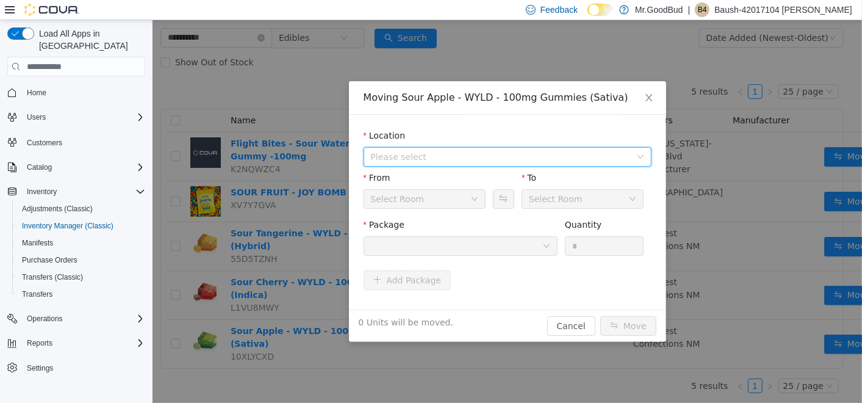
click at [505, 157] on span "Please select" at bounding box center [500, 157] width 260 height 12
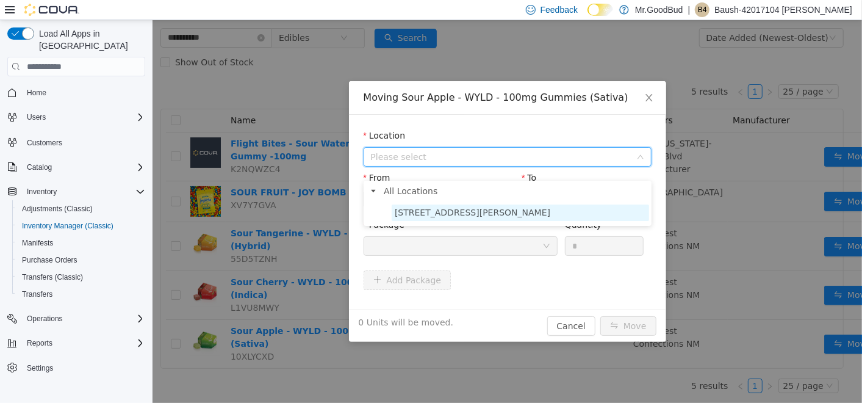
click at [491, 204] on span "[STREET_ADDRESS][PERSON_NAME]" at bounding box center [520, 212] width 258 height 16
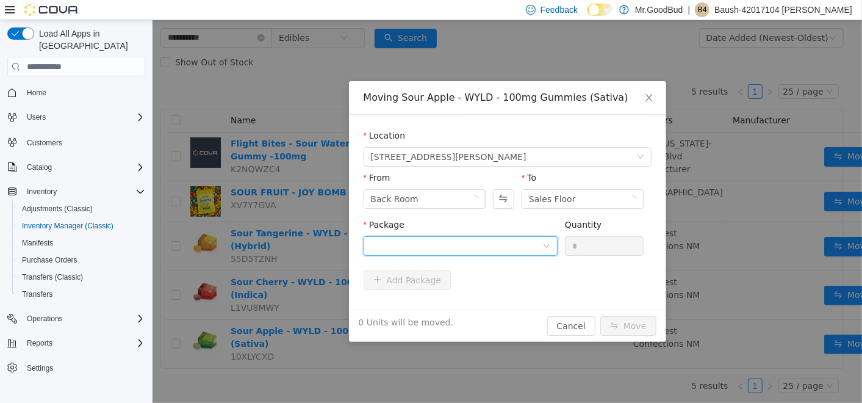
click at [515, 242] on div at bounding box center [455, 246] width 171 height 18
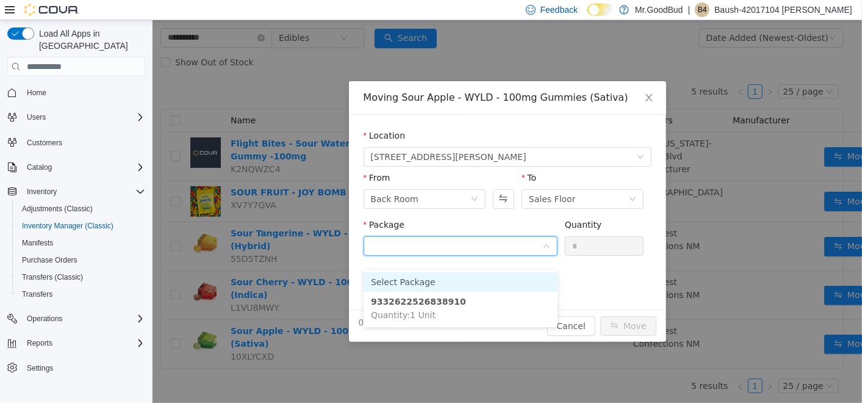
click at [515, 243] on input "Package" at bounding box center [455, 247] width 171 height 18
click at [506, 201] on button "Swap" at bounding box center [503, 199] width 21 height 20
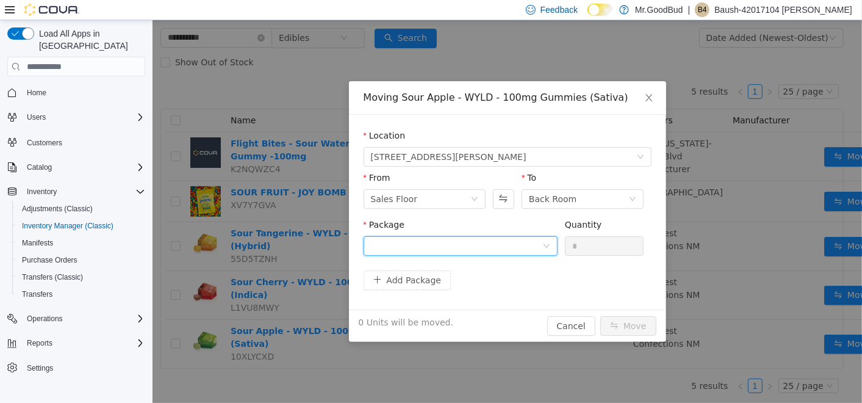
click at [510, 240] on div at bounding box center [455, 246] width 171 height 18
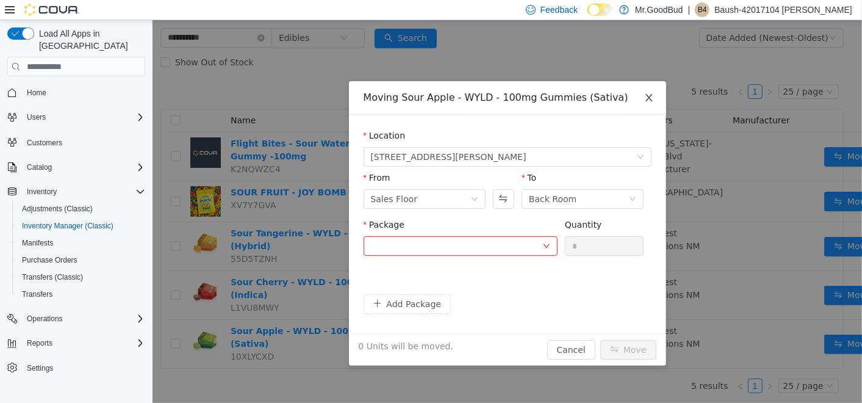
click at [647, 95] on icon "icon: close" at bounding box center [649, 98] width 10 height 10
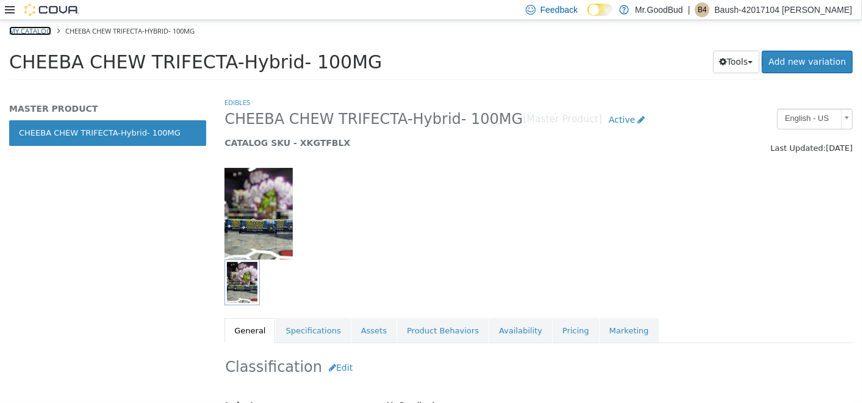
click at [45, 33] on link "My Catalog" at bounding box center [30, 30] width 42 height 9
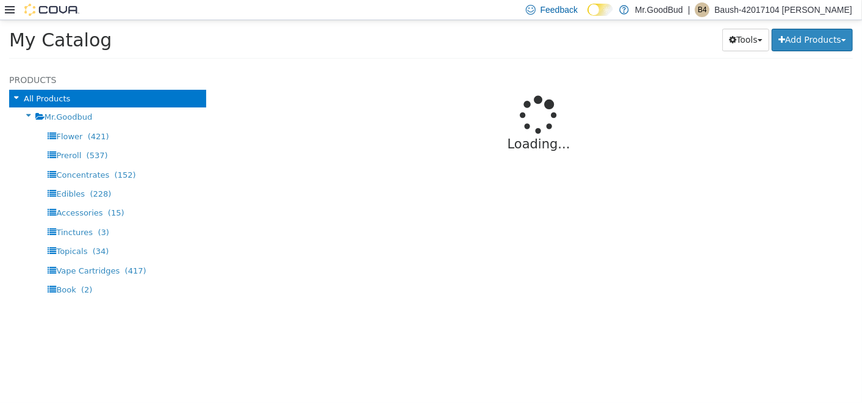
select select "**********"
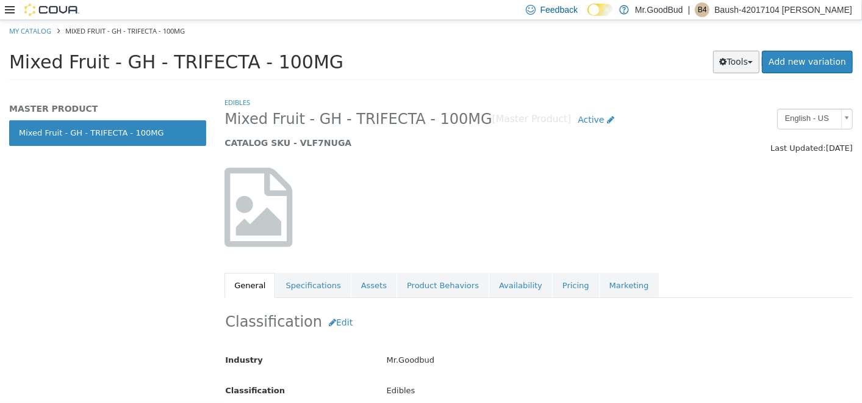
click at [735, 62] on button "Tools" at bounding box center [736, 62] width 47 height 23
click at [724, 101] on link "Print Labels" at bounding box center [711, 103] width 96 height 16
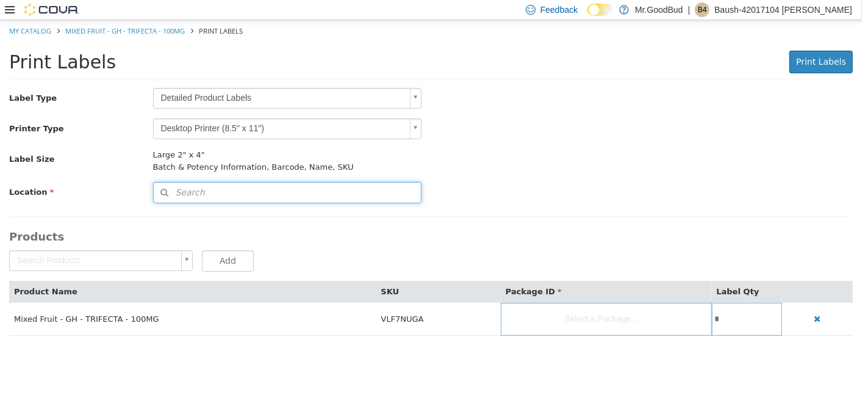
click at [413, 196] on button "Search" at bounding box center [287, 192] width 269 height 21
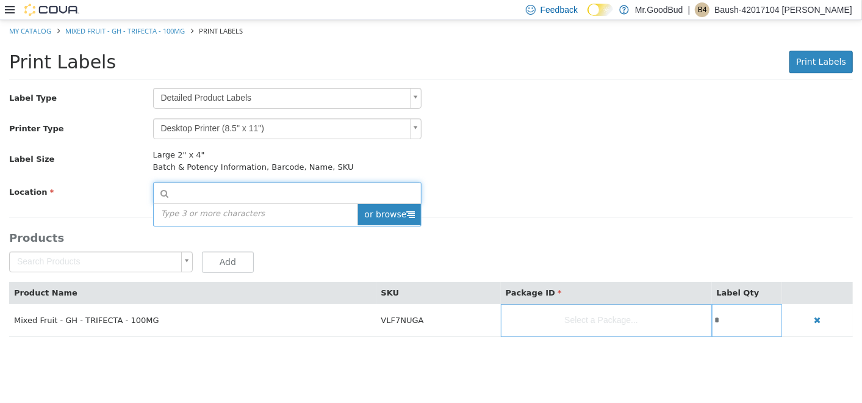
click at [406, 211] on span "or browse" at bounding box center [389, 214] width 63 height 21
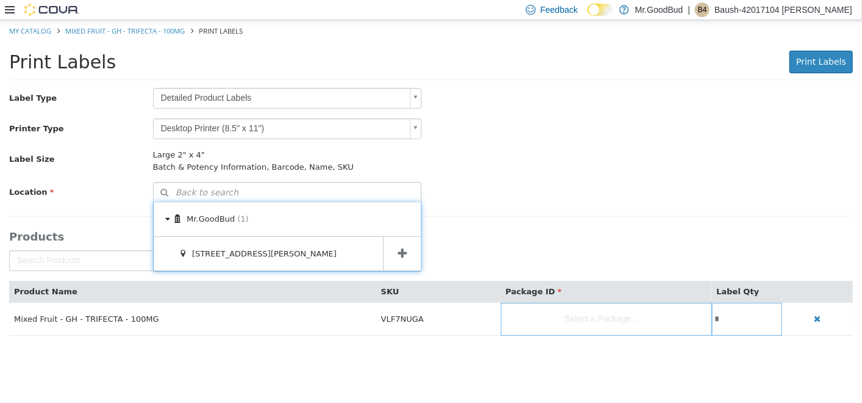
click at [399, 248] on icon at bounding box center [402, 254] width 9 height 12
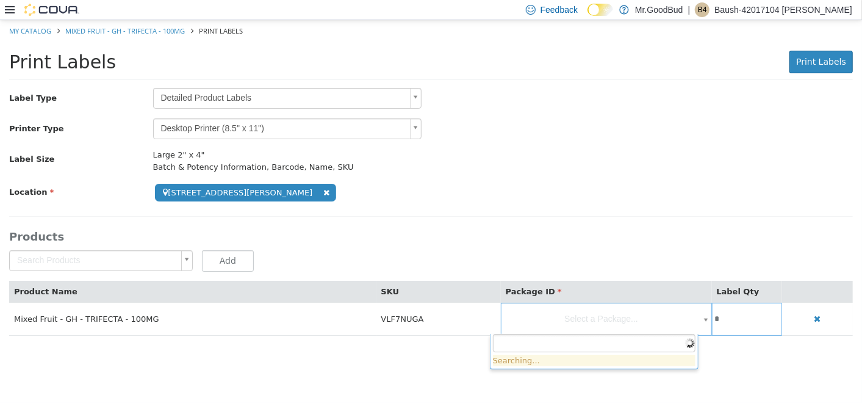
click at [591, 318] on body "**********" at bounding box center [431, 184] width 862 height 328
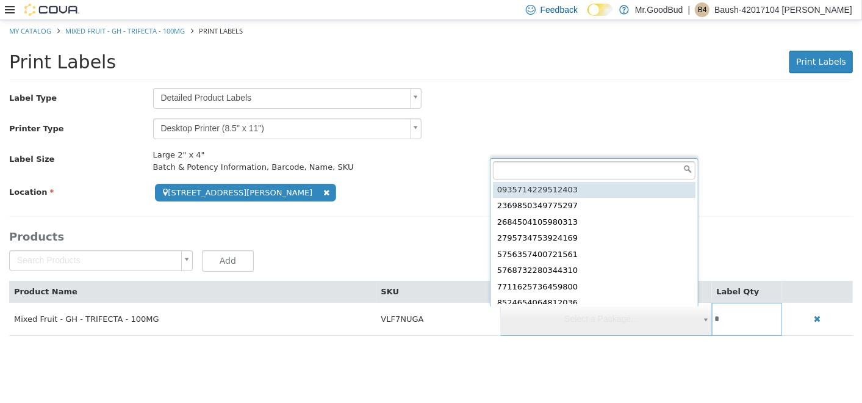
scroll to position [2, 0]
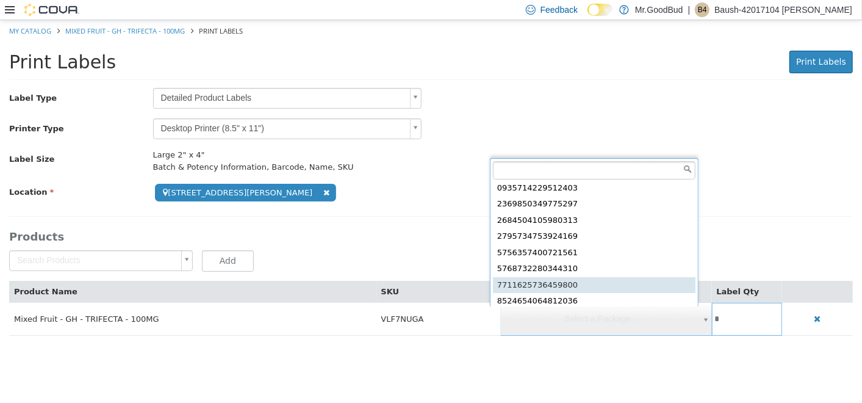
type input "**********"
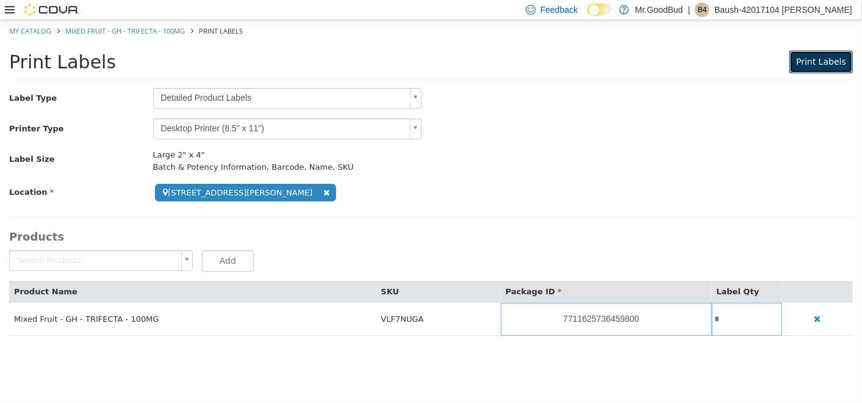
click at [829, 61] on span "Print Labels" at bounding box center [821, 62] width 50 height 10
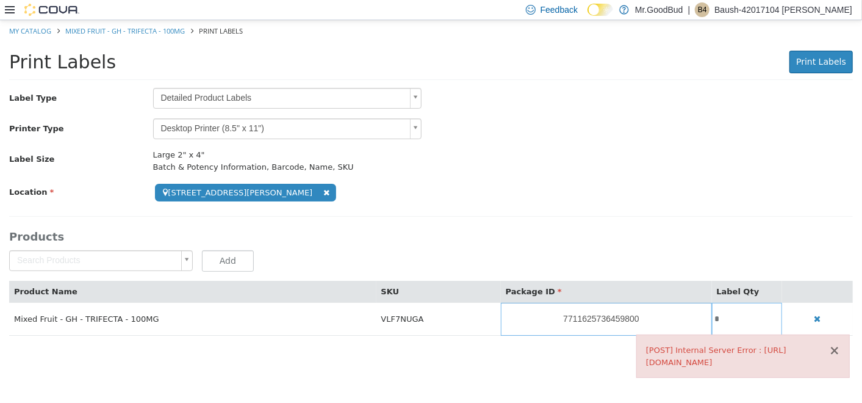
click at [835, 350] on button "×" at bounding box center [834, 350] width 11 height 13
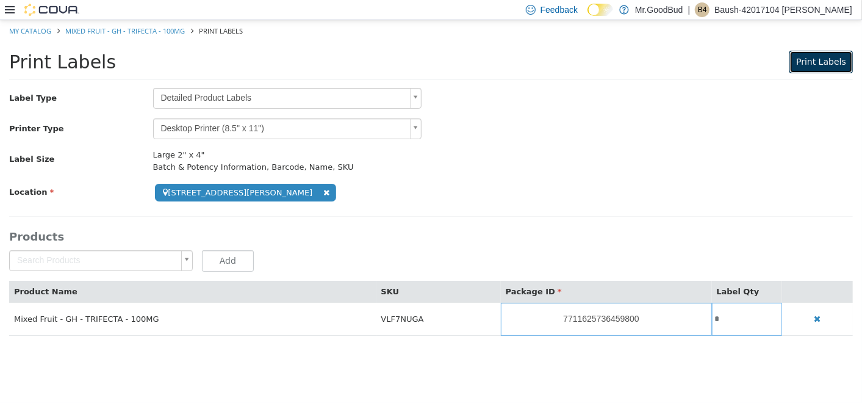
click at [825, 67] on span "Print Labels" at bounding box center [821, 62] width 50 height 10
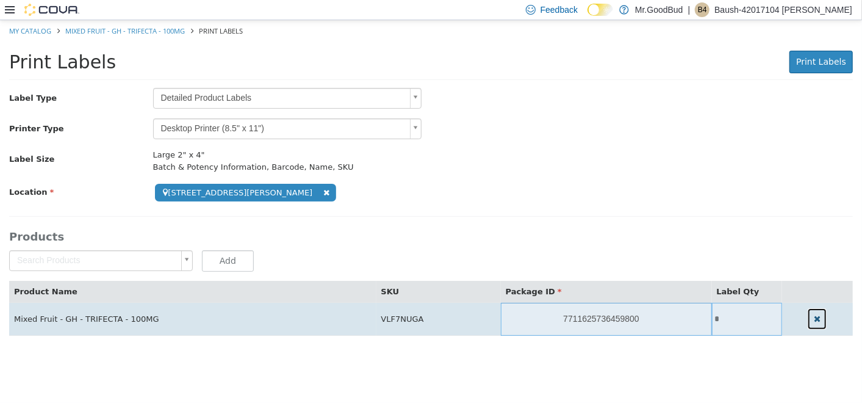
click at [817, 318] on icon "button" at bounding box center [817, 318] width 7 height 9
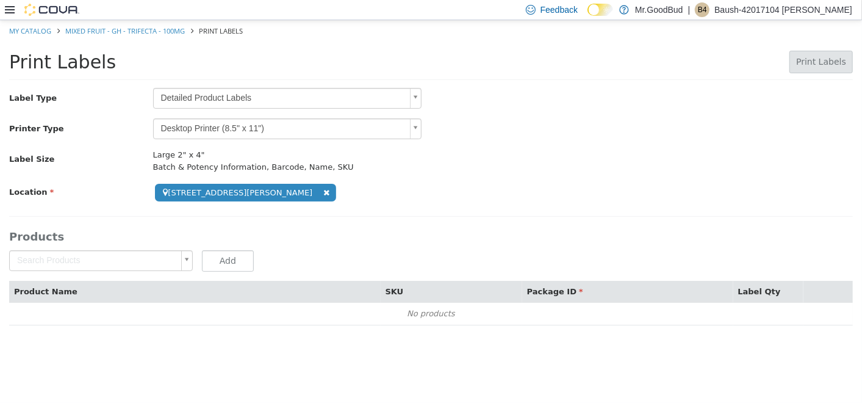
click at [156, 261] on body "**********" at bounding box center [431, 179] width 862 height 318
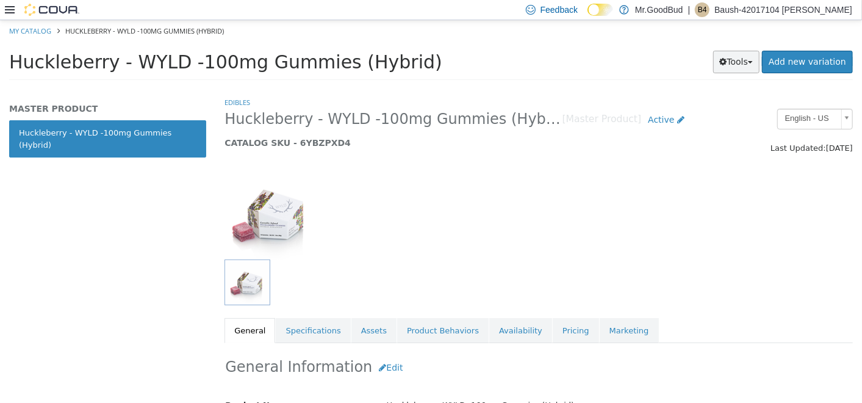
click at [751, 64] on button "Tools" at bounding box center [736, 62] width 47 height 23
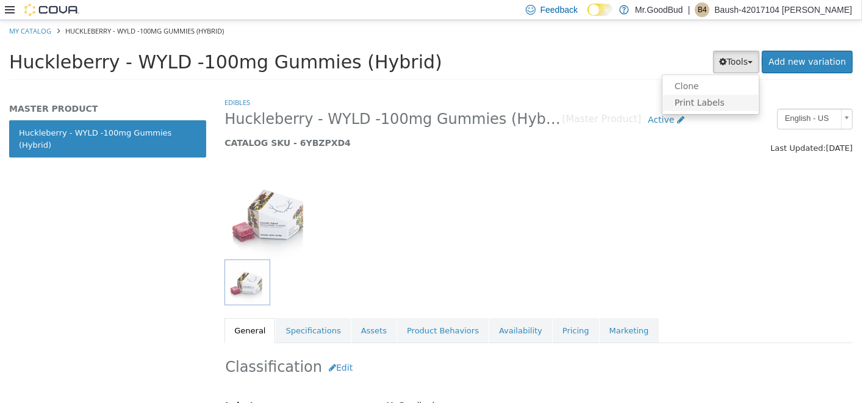
click at [716, 101] on link "Print Labels" at bounding box center [711, 103] width 96 height 16
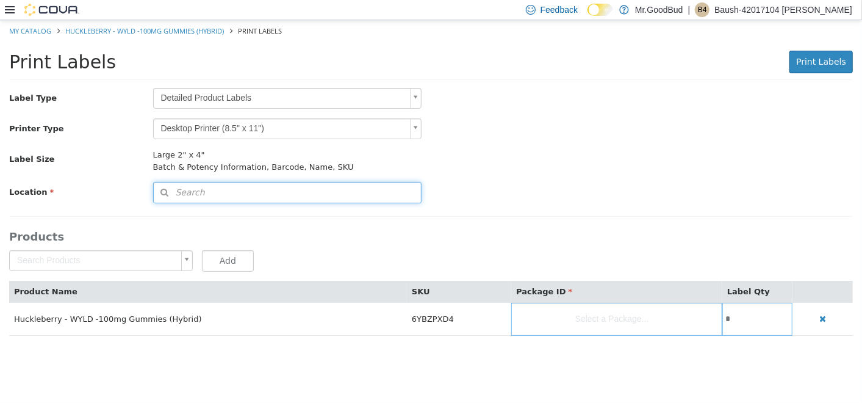
click at [403, 197] on button "Search" at bounding box center [287, 192] width 269 height 21
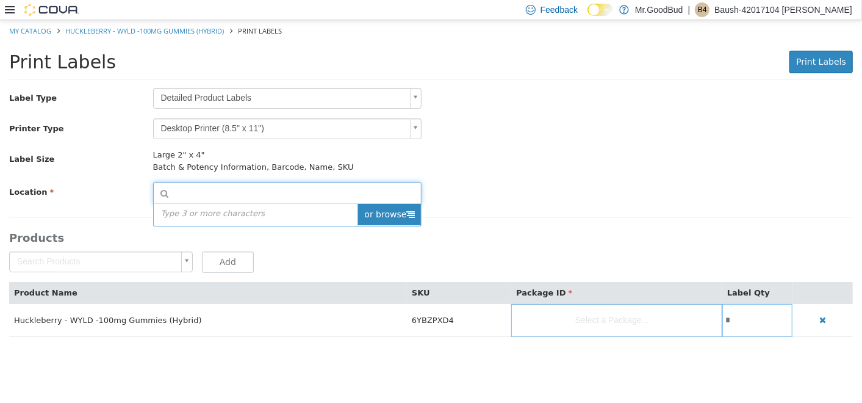
click at [397, 218] on span "or browse" at bounding box center [389, 214] width 63 height 21
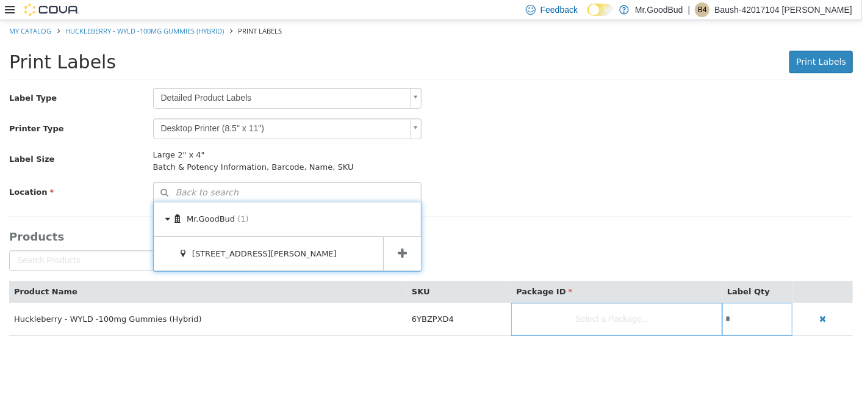
click at [395, 245] on span at bounding box center [402, 254] width 38 height 34
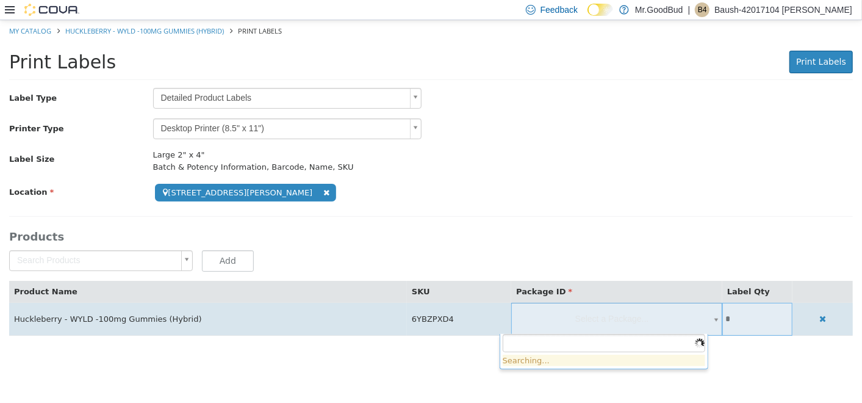
click at [575, 305] on body "**********" at bounding box center [431, 184] width 862 height 328
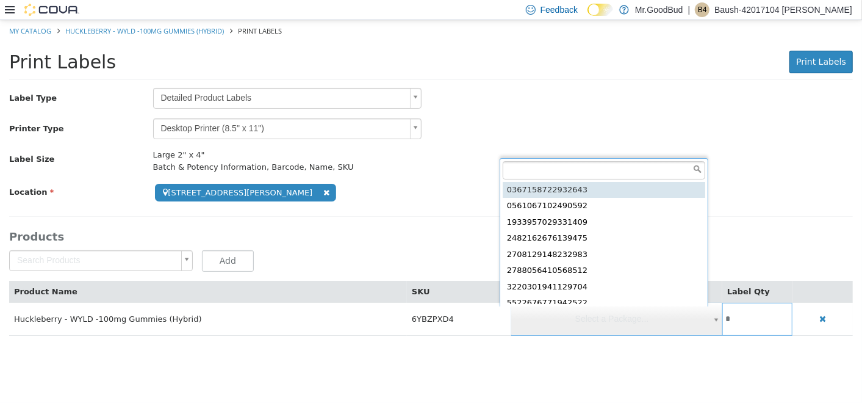
scroll to position [2, 0]
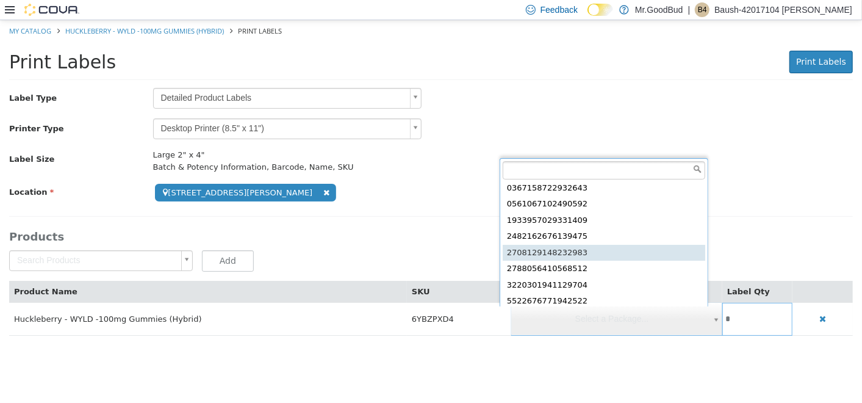
type input "**********"
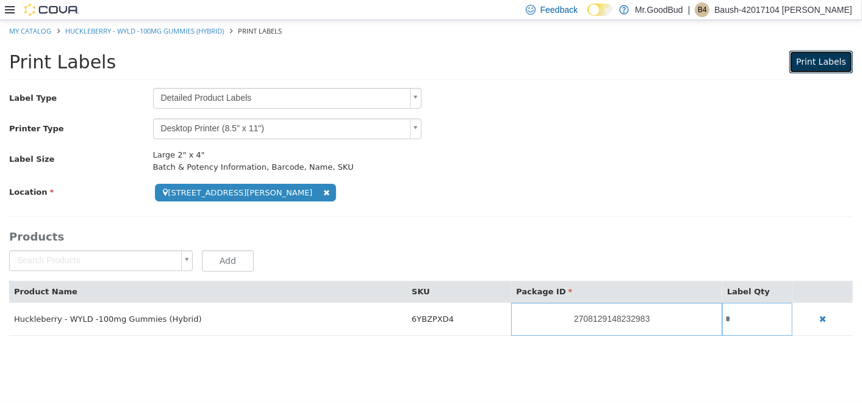
click at [821, 68] on button "Print Labels" at bounding box center [821, 62] width 63 height 23
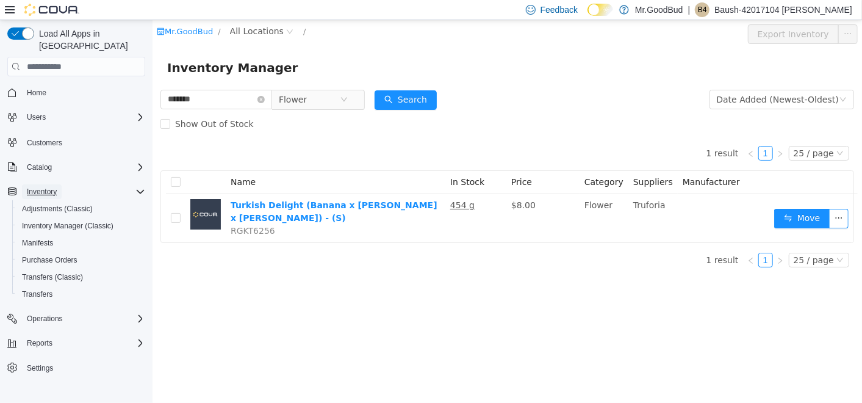
click at [51, 187] on span "Inventory" at bounding box center [42, 192] width 30 height 10
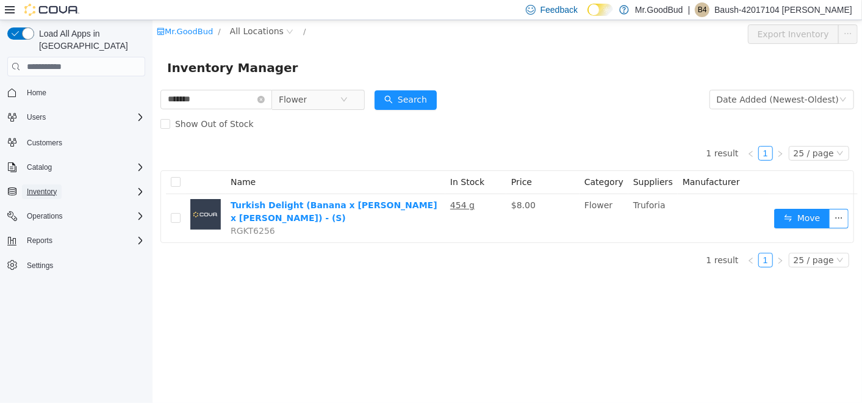
click at [60, 184] on button "Inventory" at bounding box center [42, 191] width 40 height 15
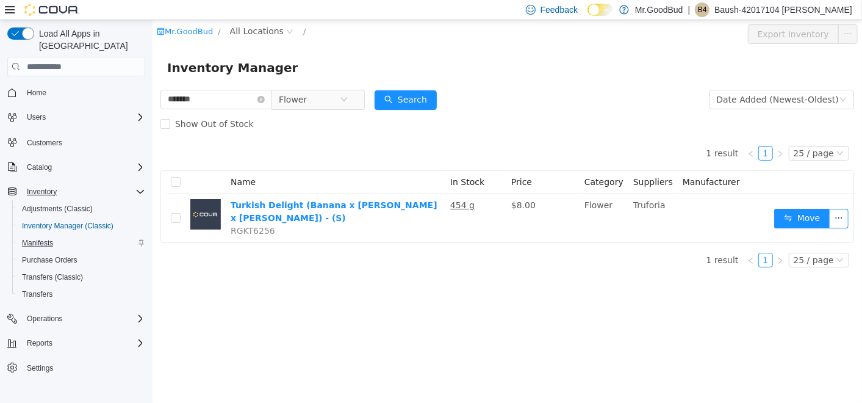
click at [70, 236] on div "Manifests" at bounding box center [81, 243] width 128 height 15
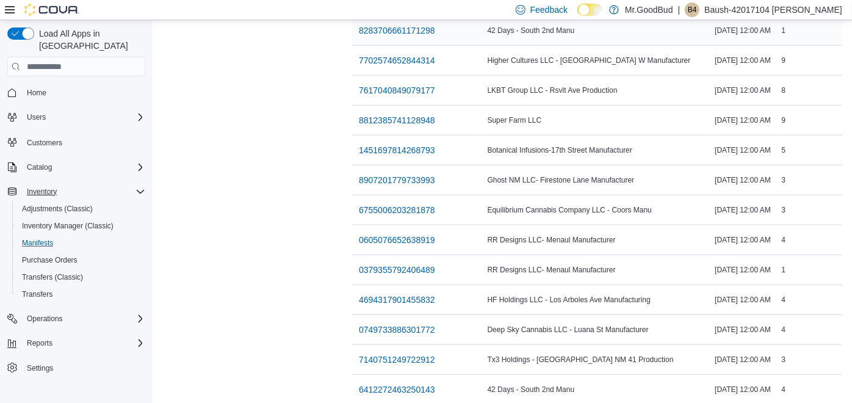
scroll to position [813, 0]
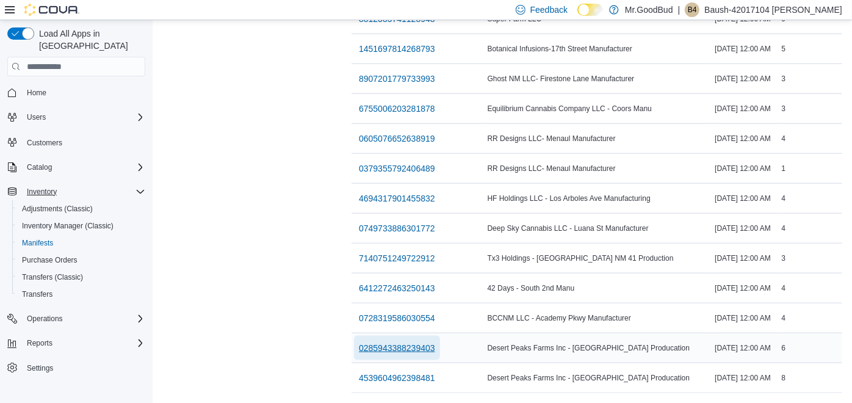
click at [359, 342] on span "0285943388239403" at bounding box center [397, 348] width 76 height 12
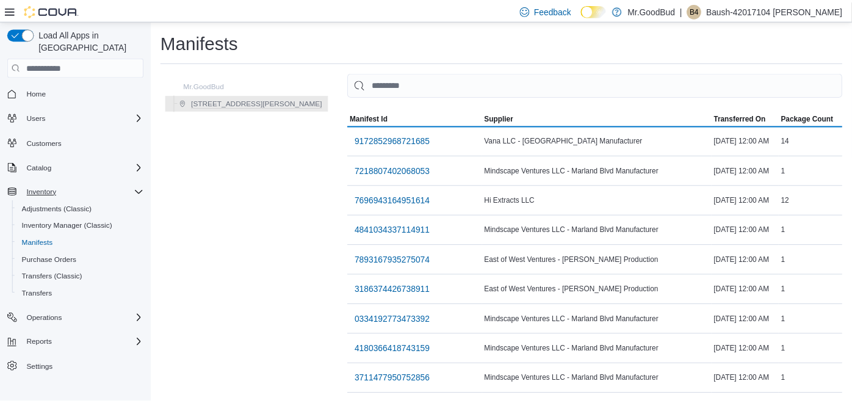
scroll to position [813, 0]
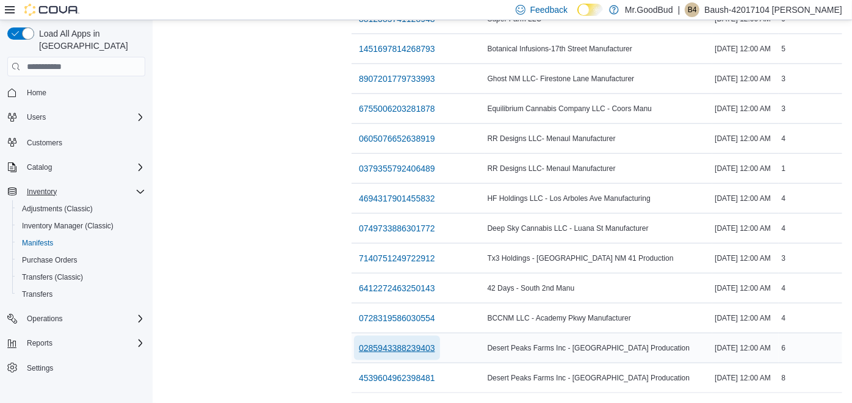
click at [359, 342] on span "0285943388239403" at bounding box center [397, 348] width 76 height 12
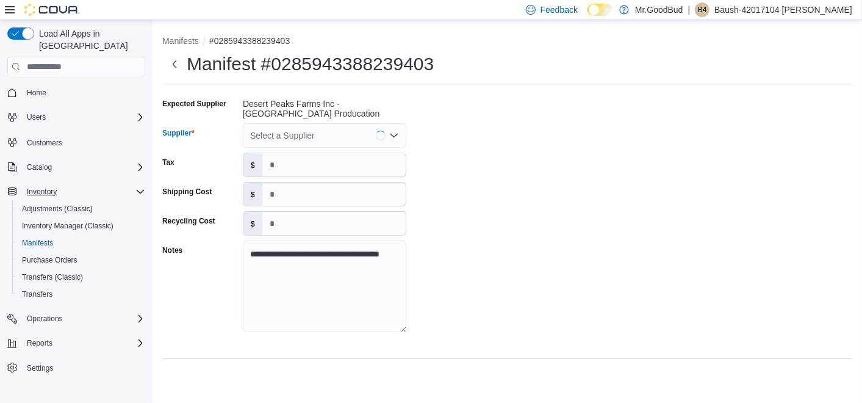
click at [392, 136] on icon "Open list of options" at bounding box center [394, 136] width 10 height 10
click at [473, 143] on div "**********" at bounding box center [507, 219] width 690 height 250
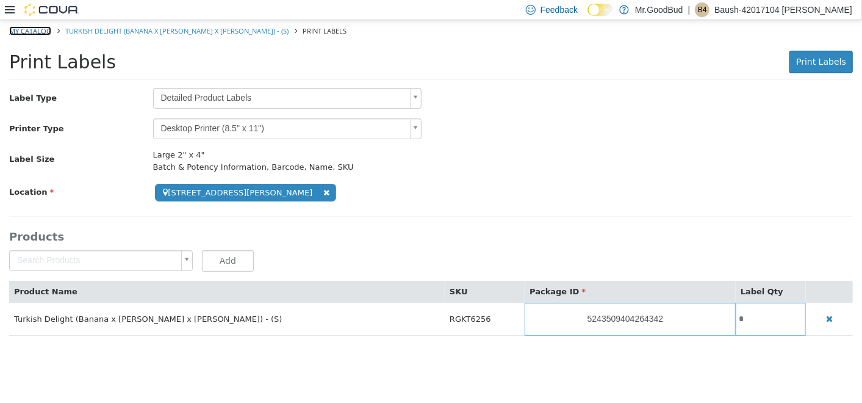
click at [27, 31] on link "My Catalog" at bounding box center [30, 30] width 42 height 9
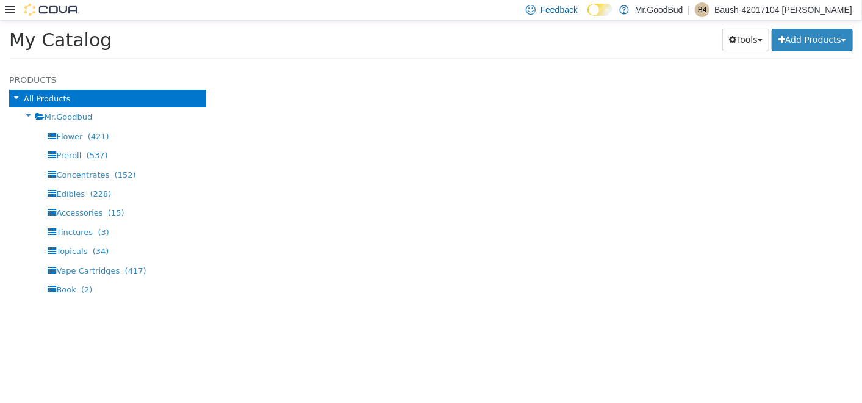
select select "**********"
